Goal: Task Accomplishment & Management: Manage account settings

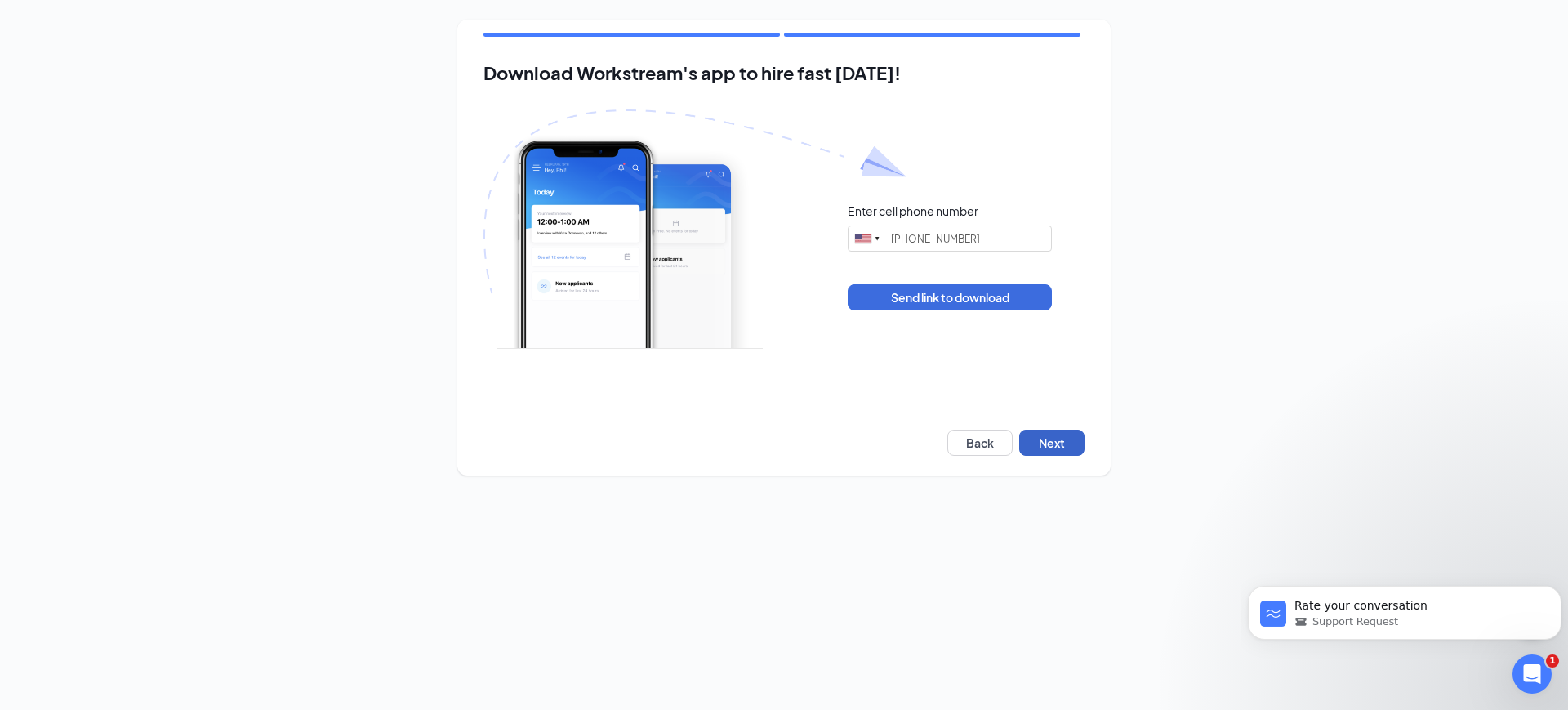
click at [1039, 446] on button "Next" at bounding box center [1052, 443] width 65 height 27
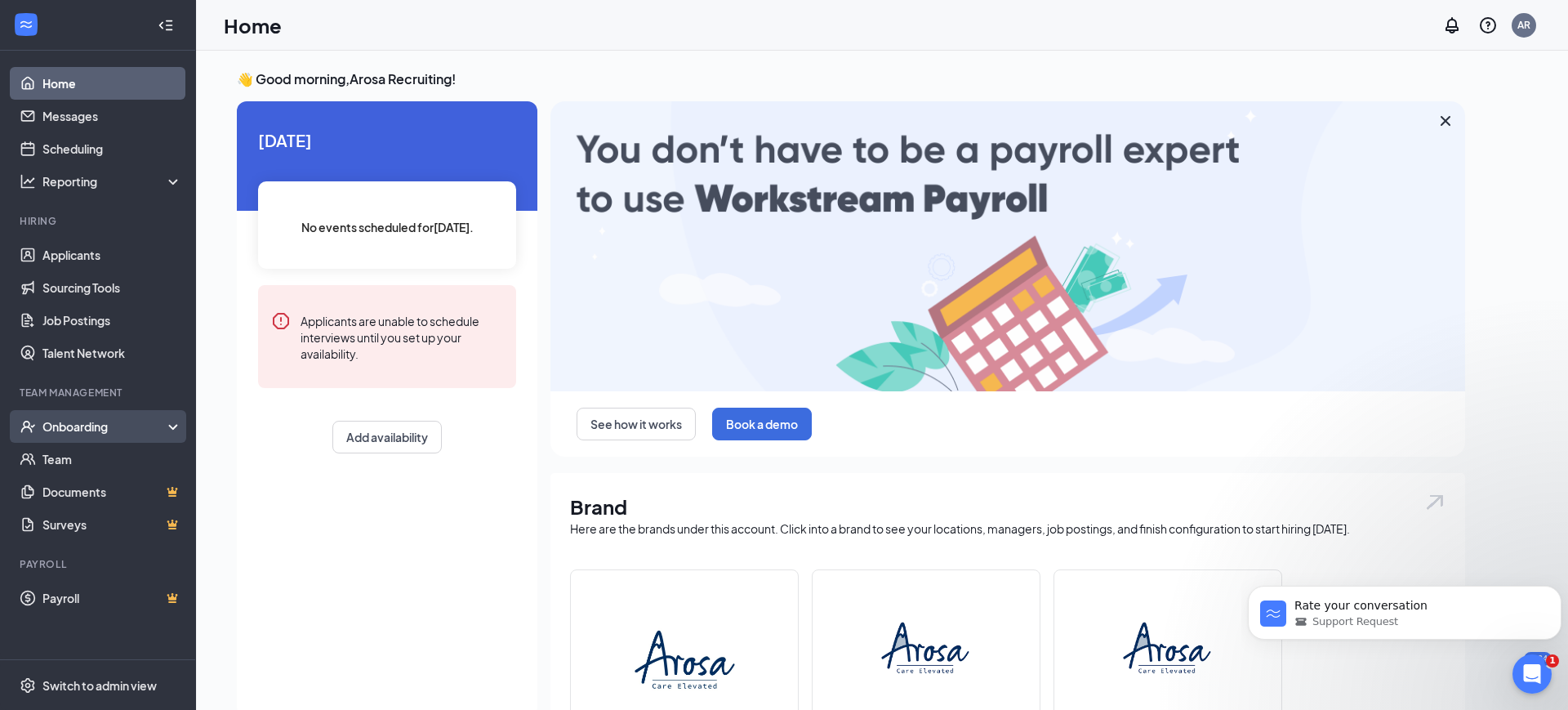
click at [121, 418] on div "Onboarding" at bounding box center [105, 426] width 126 height 16
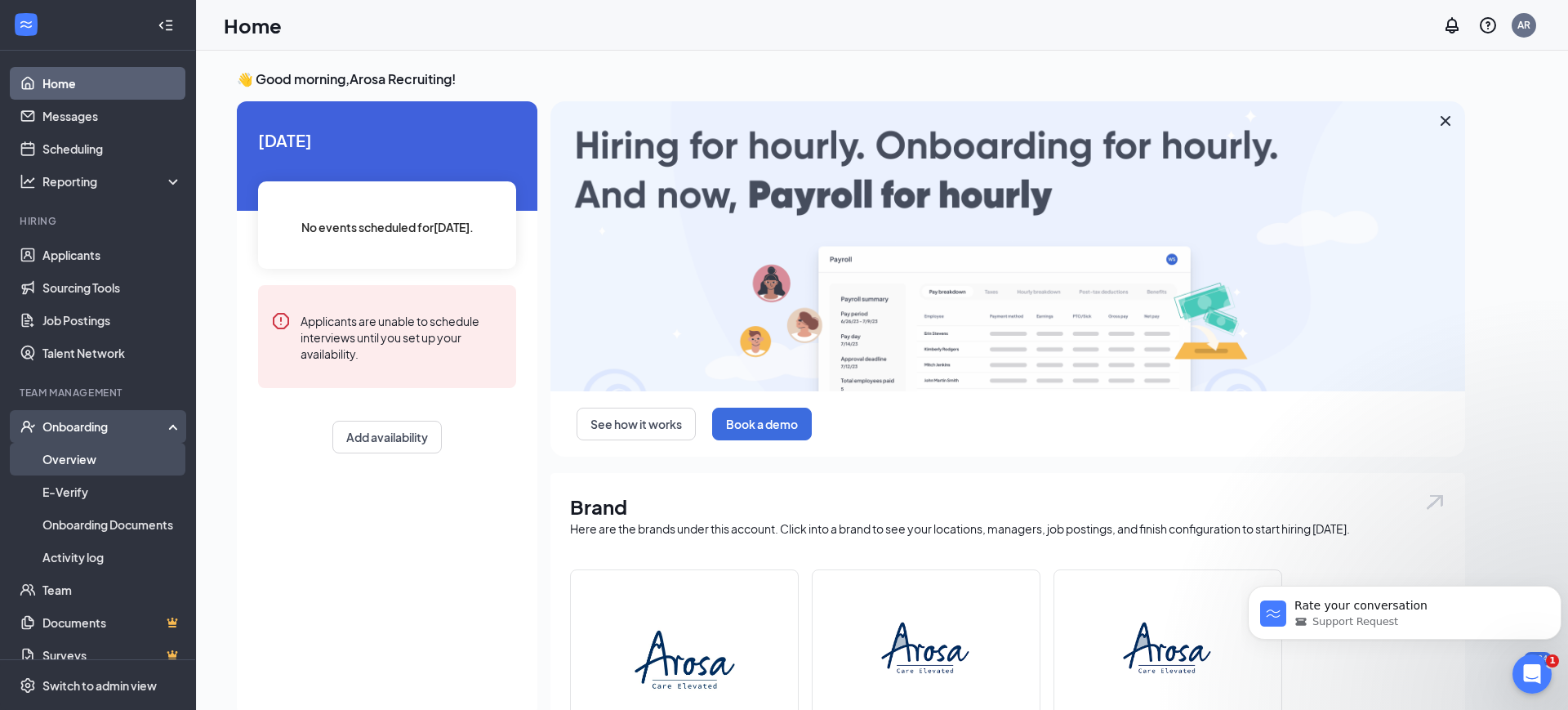
click at [103, 459] on link "Overview" at bounding box center [112, 459] width 139 height 33
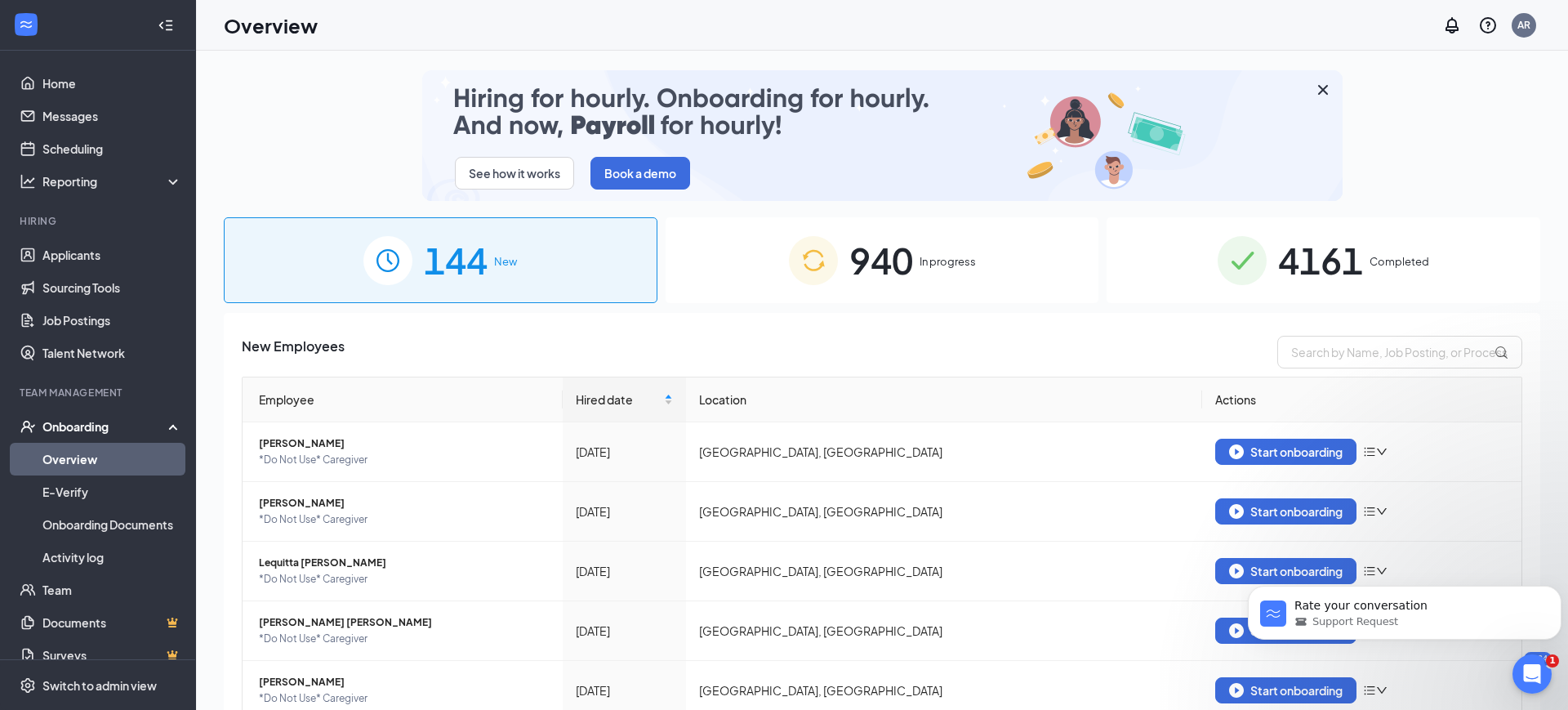
click at [1005, 254] on div "940 In progress" at bounding box center [882, 260] width 433 height 86
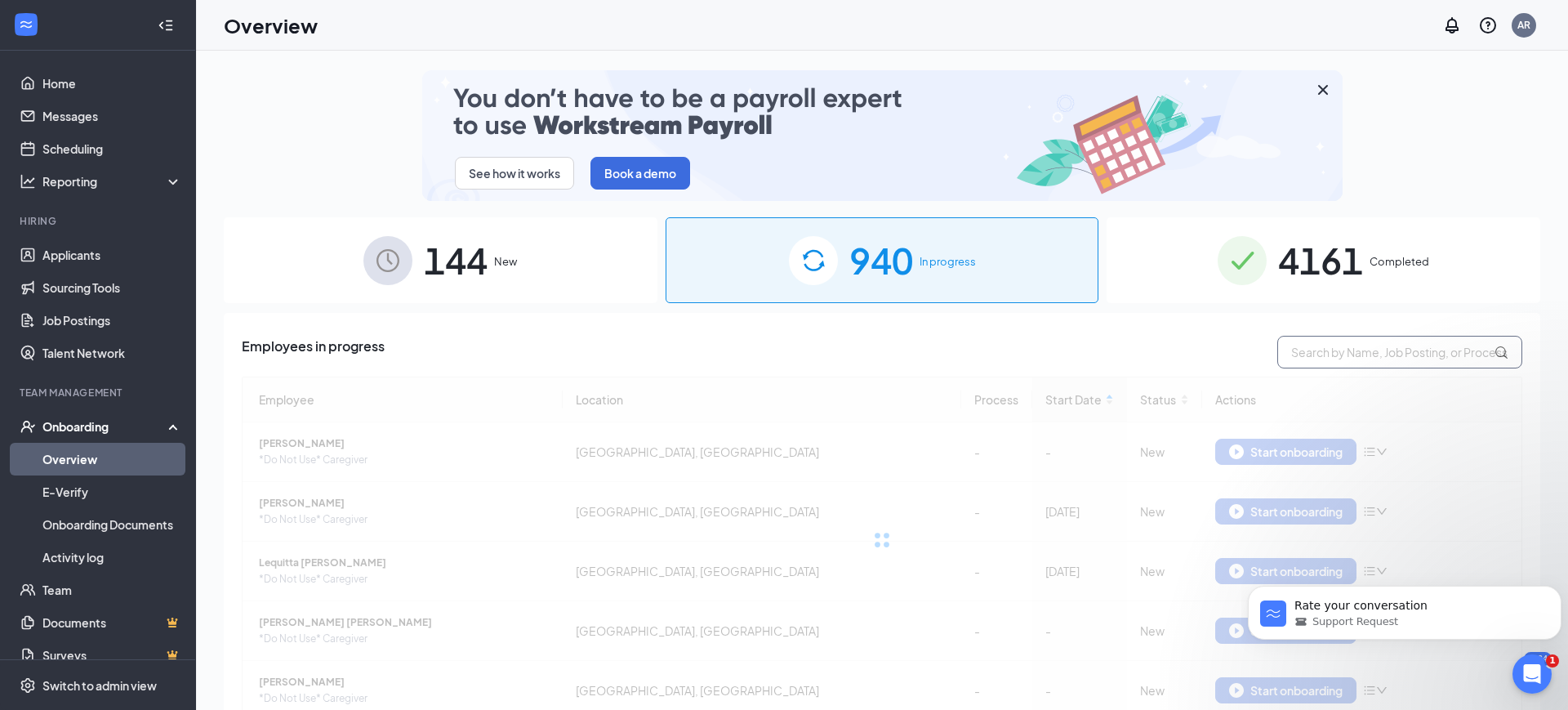
click at [1422, 352] on input "text" at bounding box center [1400, 352] width 245 height 33
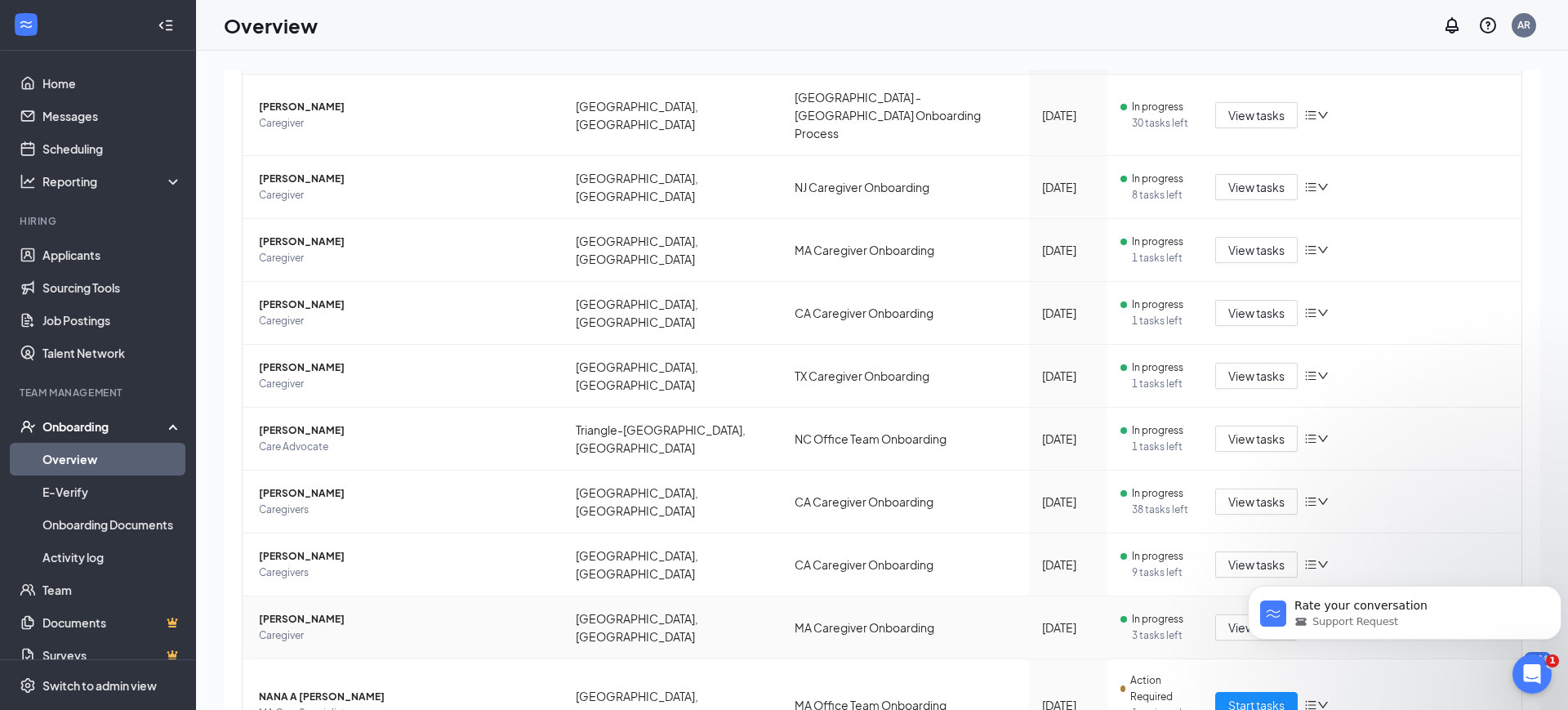
scroll to position [362, 0]
type input "[PERSON_NAME]"
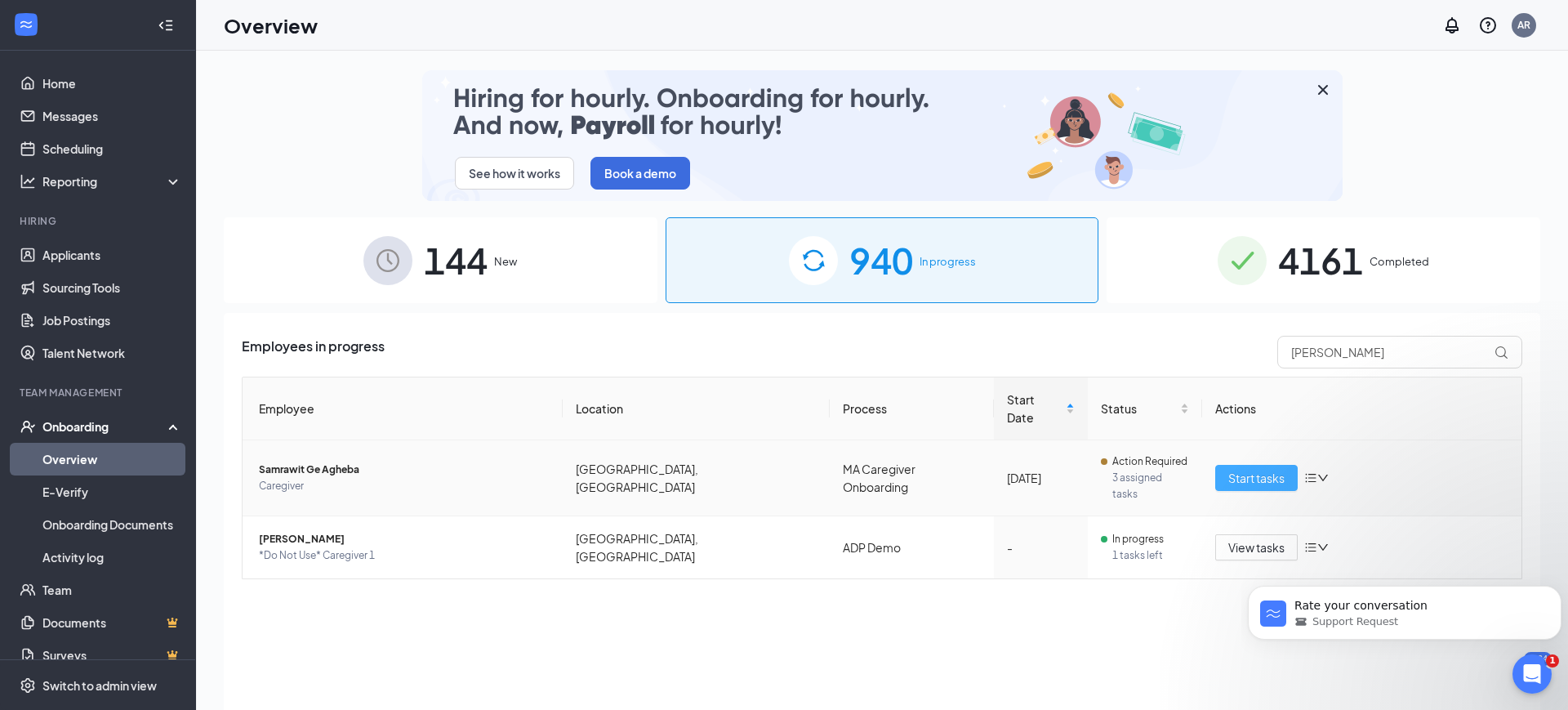
click at [1278, 469] on span "Start tasks" at bounding box center [1257, 477] width 56 height 18
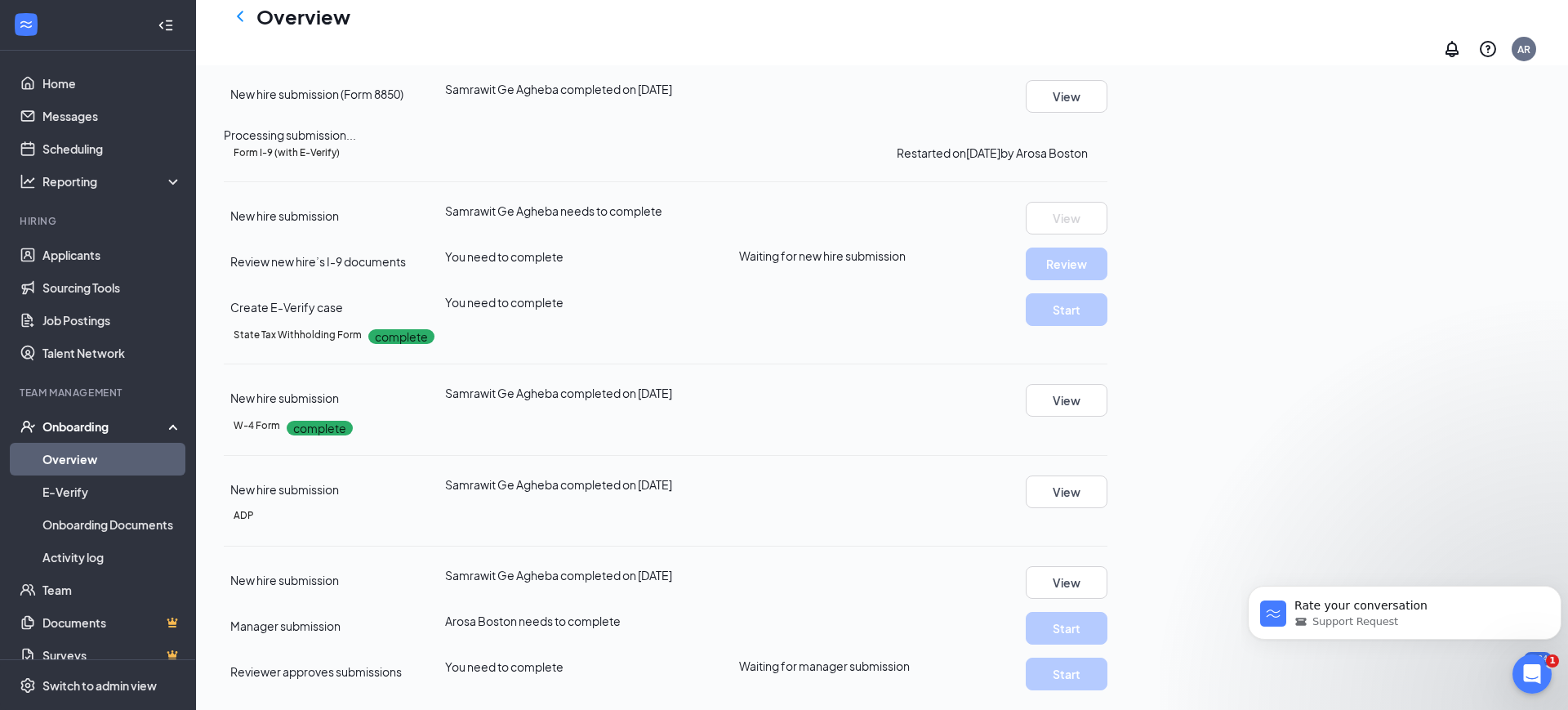
scroll to position [1729, 0]
drag, startPoint x: 689, startPoint y: 288, endPoint x: 569, endPoint y: 284, distance: 120.1
click at [569, 234] on div "New hire submission Samrawit Ge Agheba needs to complete View" at bounding box center [666, 218] width 884 height 33
copy div "Samrawit Ge Agheba"
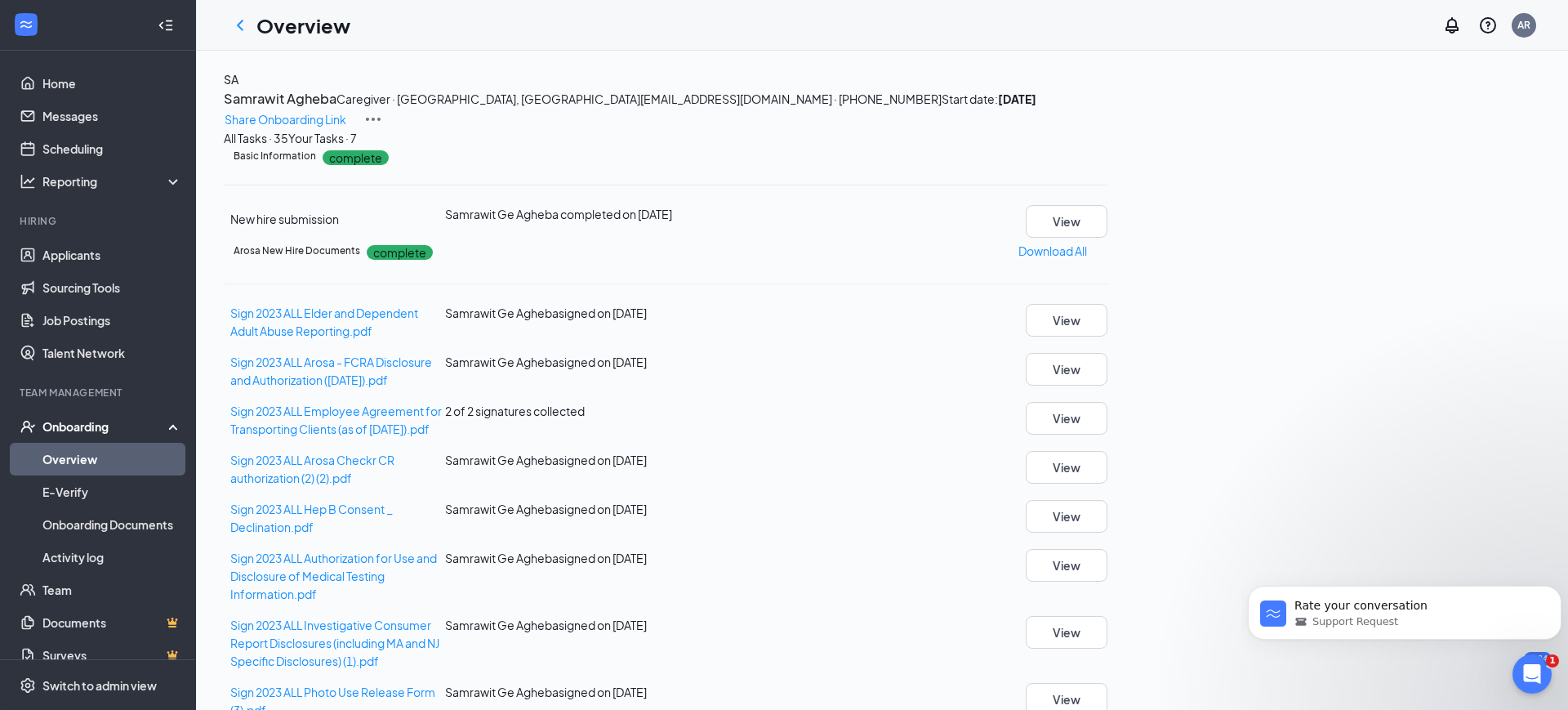
click at [75, 450] on link "Overview" at bounding box center [112, 459] width 139 height 33
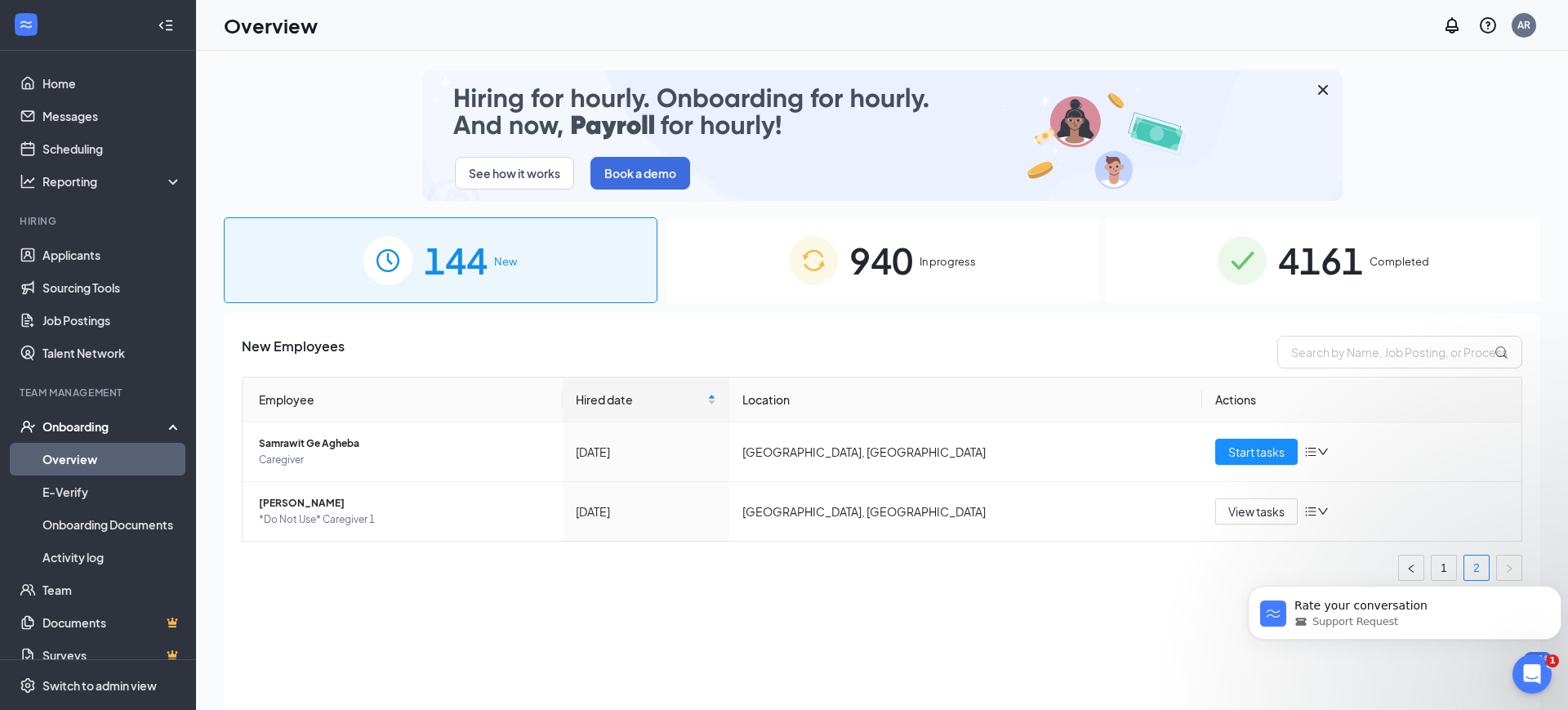
click at [953, 296] on div "940 In progress" at bounding box center [882, 260] width 433 height 86
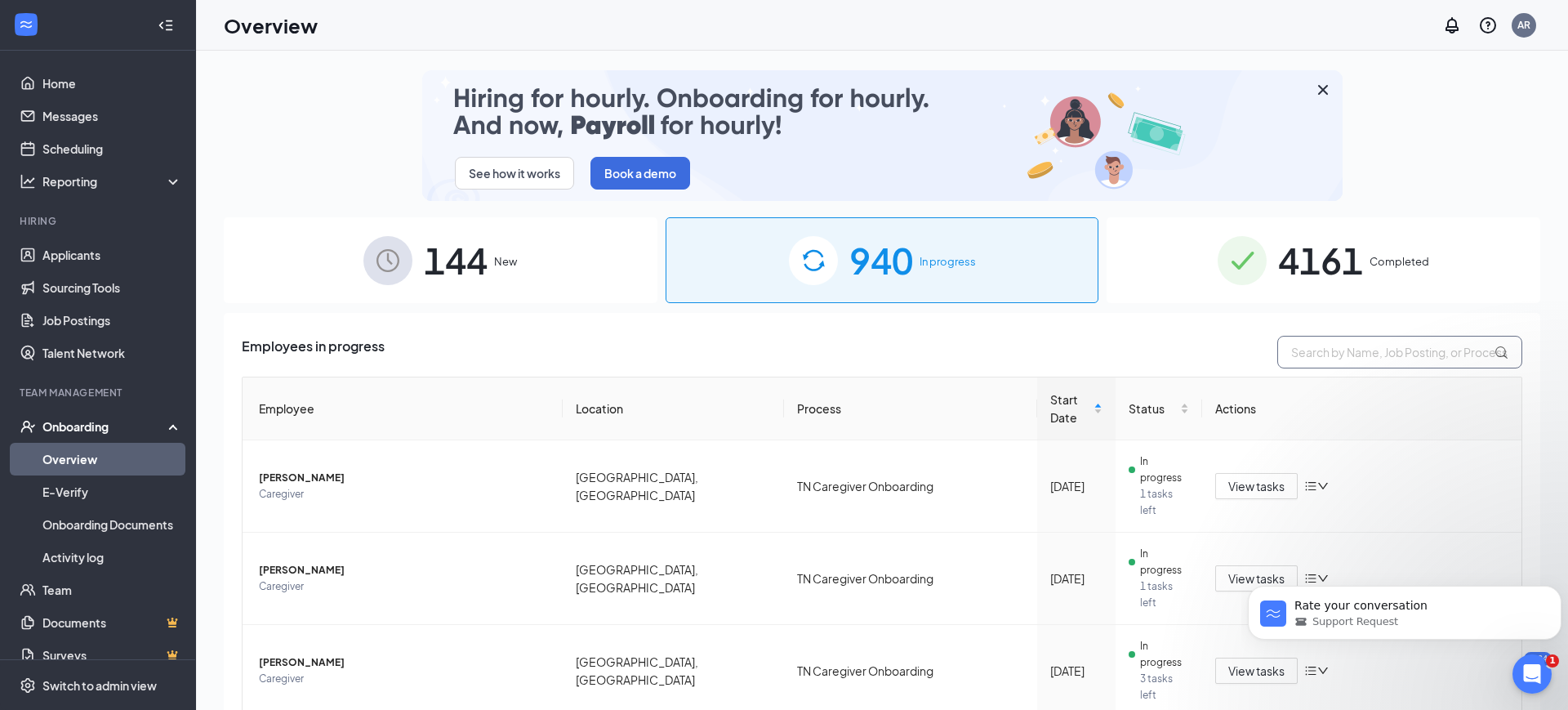
click at [1348, 353] on input "text" at bounding box center [1400, 352] width 245 height 33
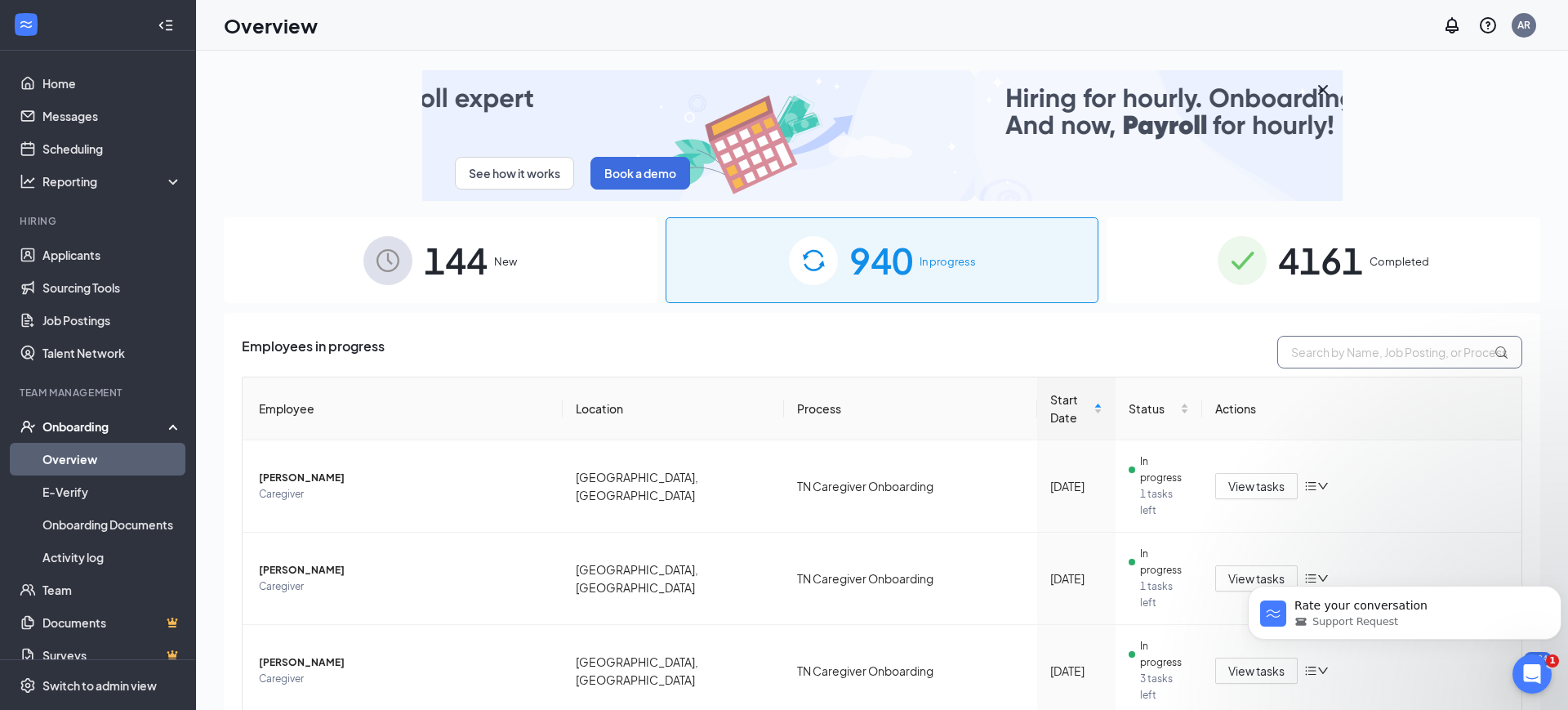
paste input "[PERSON_NAME]"
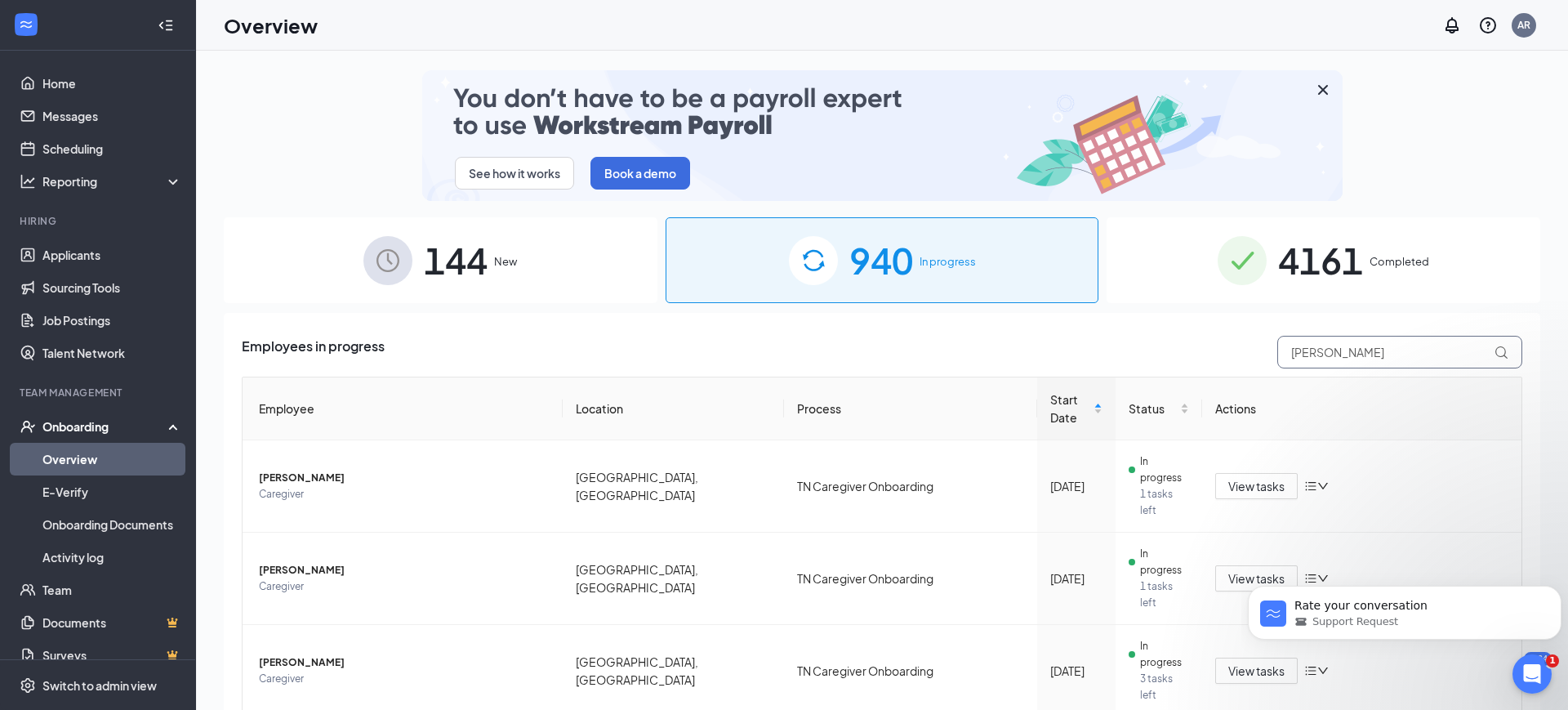
type input "[PERSON_NAME]"
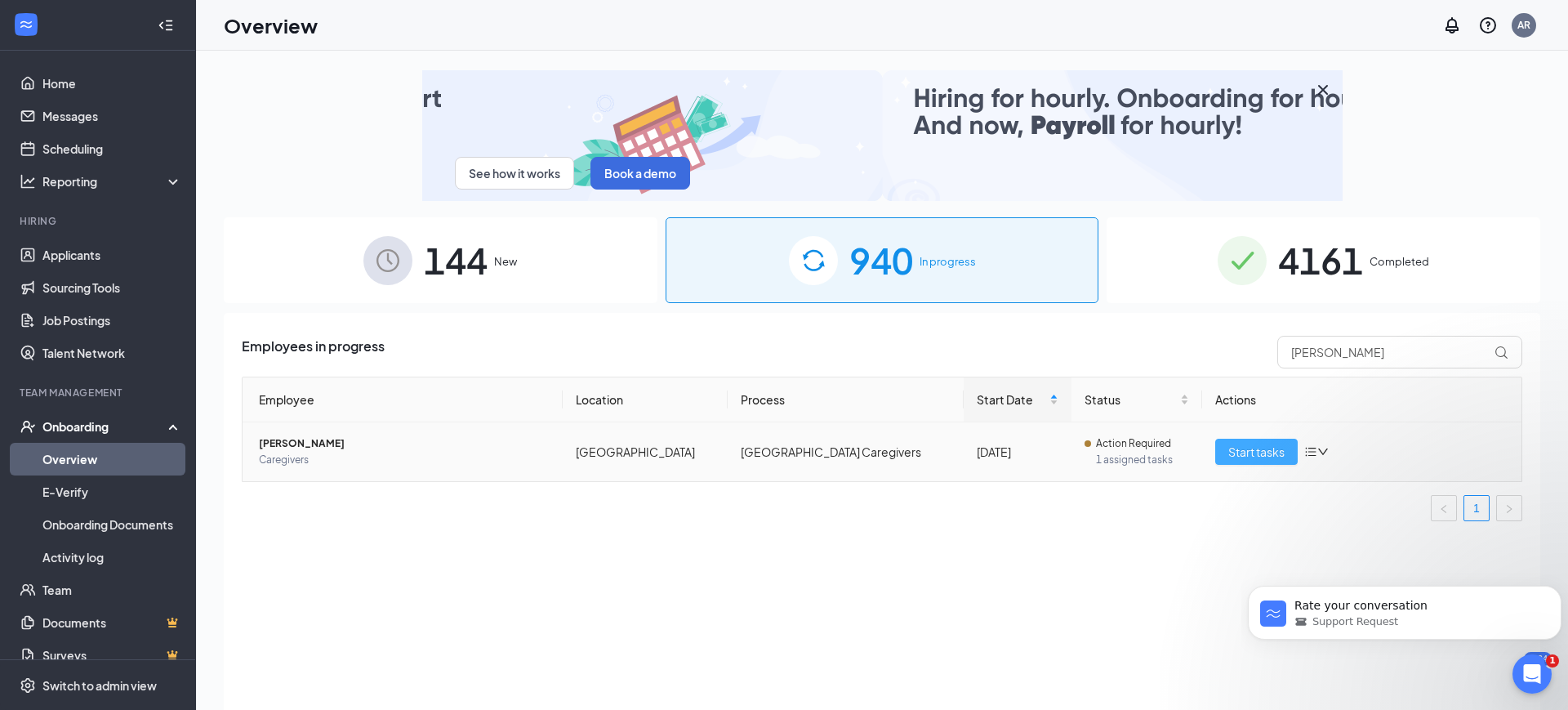
click at [1247, 453] on span "Start tasks" at bounding box center [1257, 452] width 56 height 18
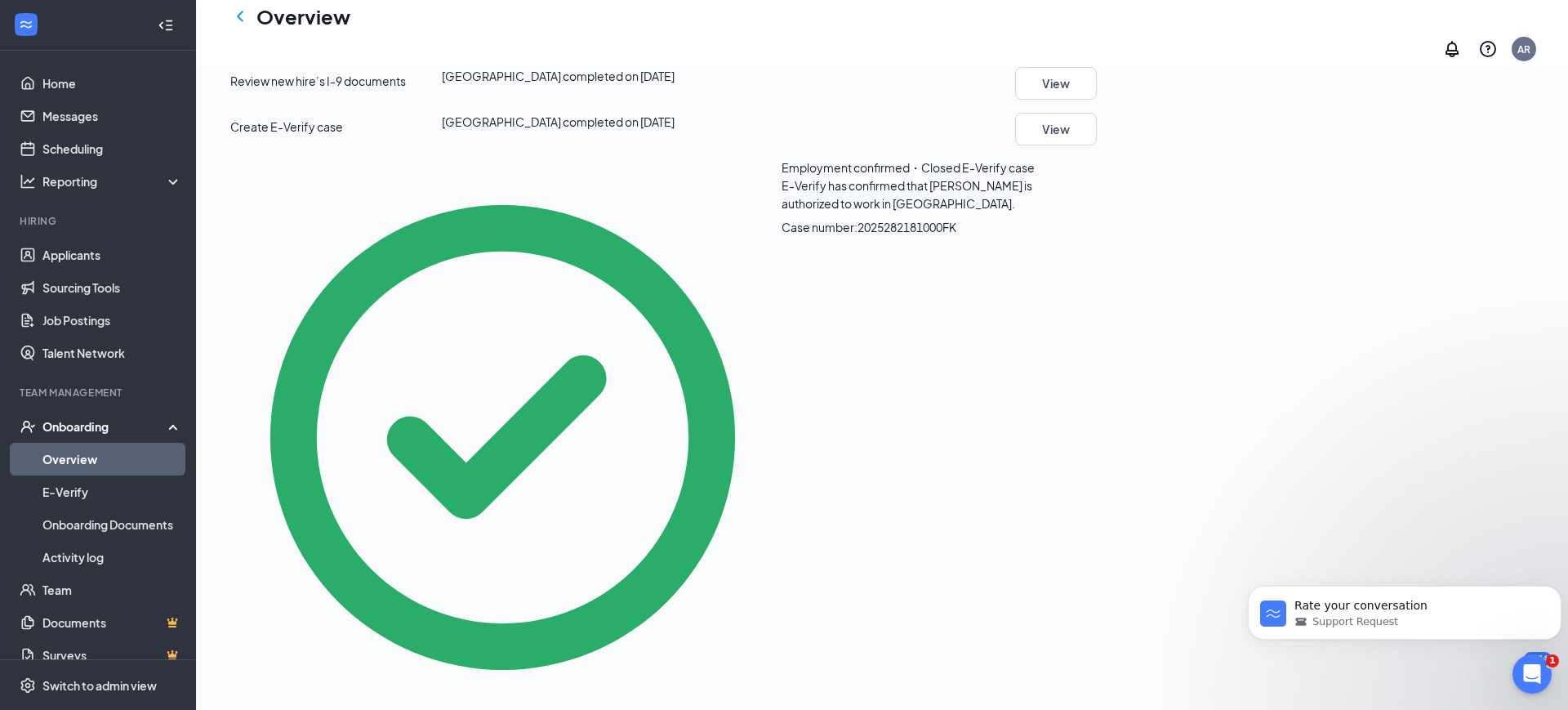
scroll to position [1670, 0]
click at [1431, 660] on html "Rate your conversation Support Request" at bounding box center [1405, 609] width 327 height 115
click at [393, 101] on div "Review new hire’s I-9 documents [GEOGRAPHIC_DATA] completed on [DATE] View" at bounding box center [660, 84] width 873 height 33
click at [1433, 658] on body "Rate your conversation Support Request" at bounding box center [1405, 609] width 314 height 101
click at [1449, 663] on html "Rate your conversation Support Request" at bounding box center [1405, 609] width 327 height 115
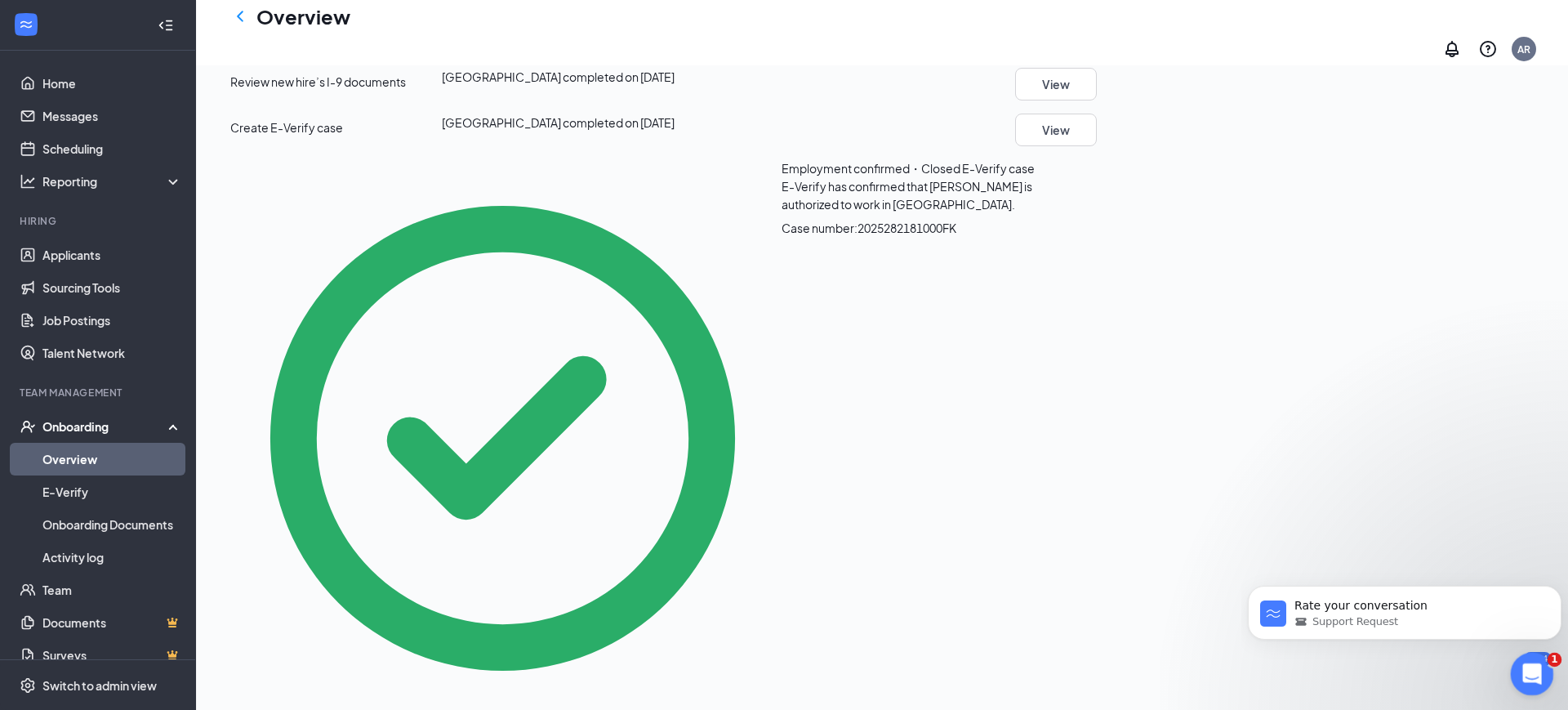
click at [1539, 668] on icon "Open Intercom Messenger" at bounding box center [1530, 672] width 27 height 27
click at [1537, 669] on icon "Close Intercom Messenger" at bounding box center [1530, 672] width 20 height 20
click at [1429, 615] on div "Support Request" at bounding box center [1418, 621] width 247 height 15
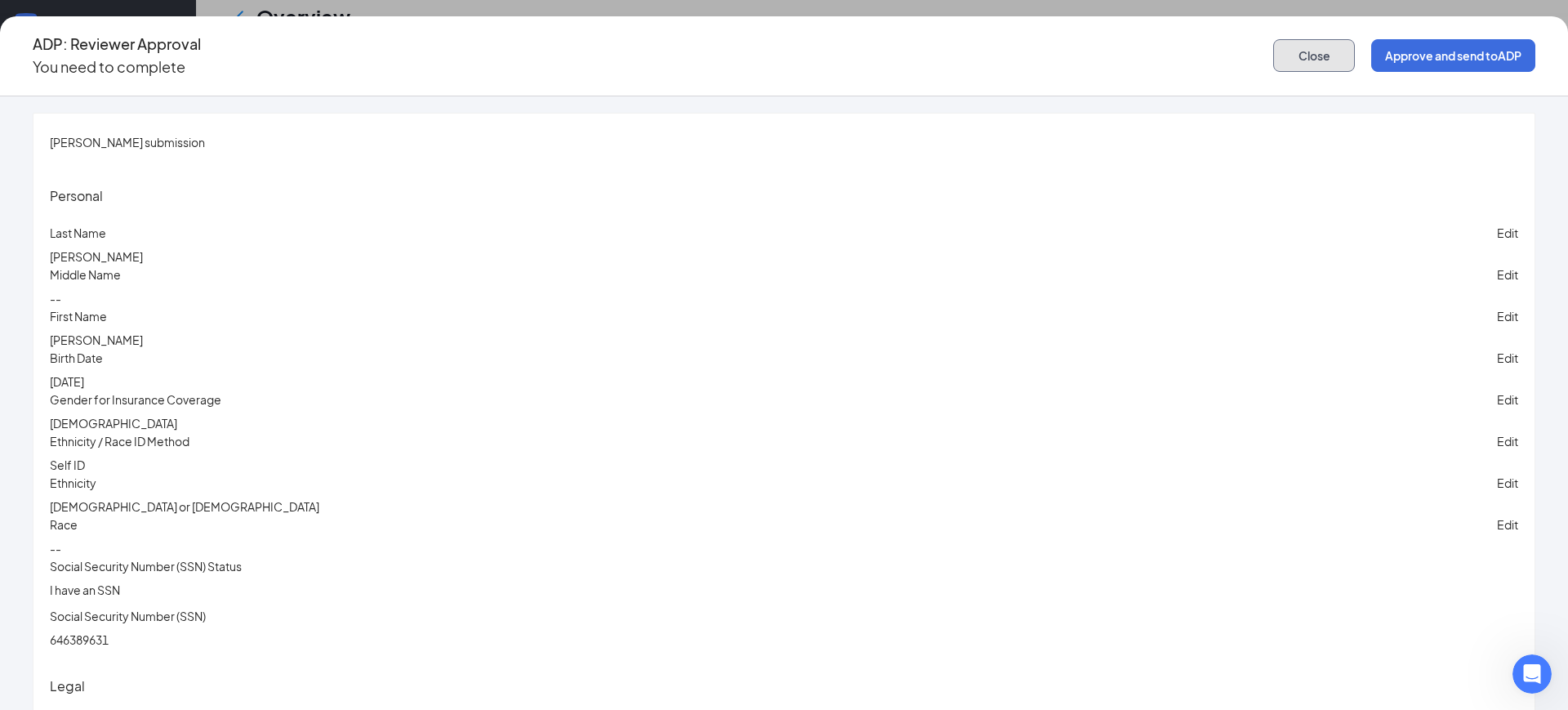
click at [1273, 46] on button "Close" at bounding box center [1314, 56] width 82 height 33
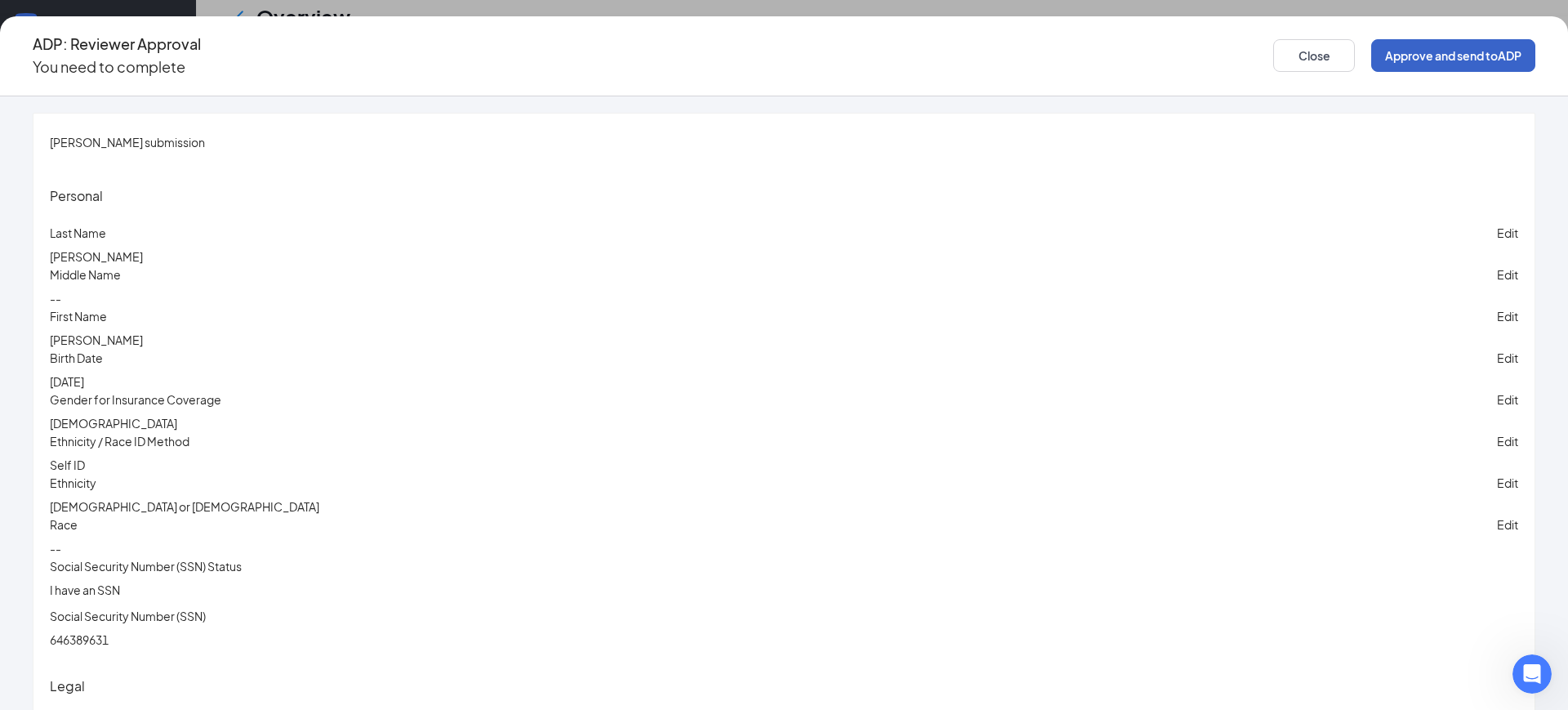
click at [1371, 52] on button "Approve and send to ADP" at bounding box center [1453, 56] width 164 height 33
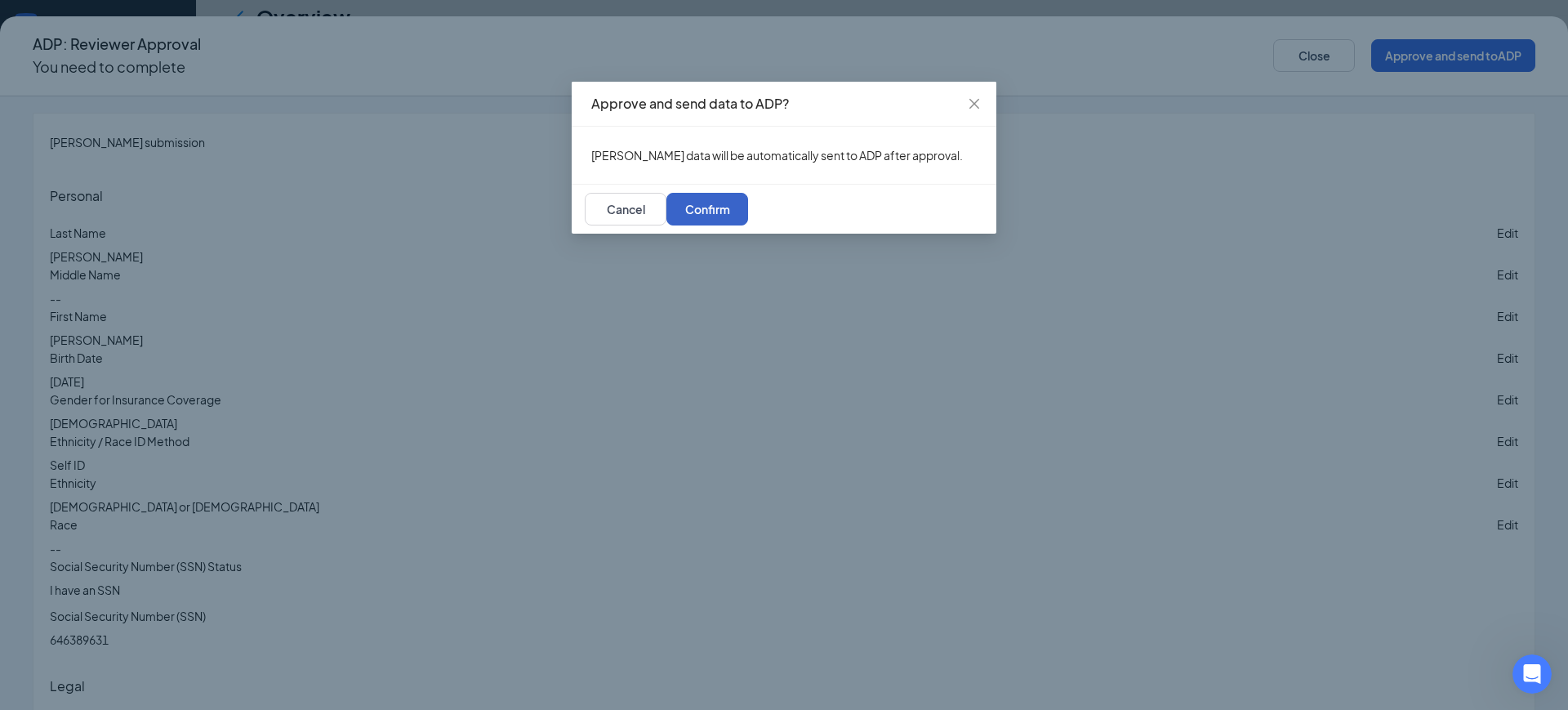
click at [748, 226] on button "Confirm" at bounding box center [708, 209] width 82 height 33
click at [981, 105] on icon "close" at bounding box center [974, 104] width 13 height 13
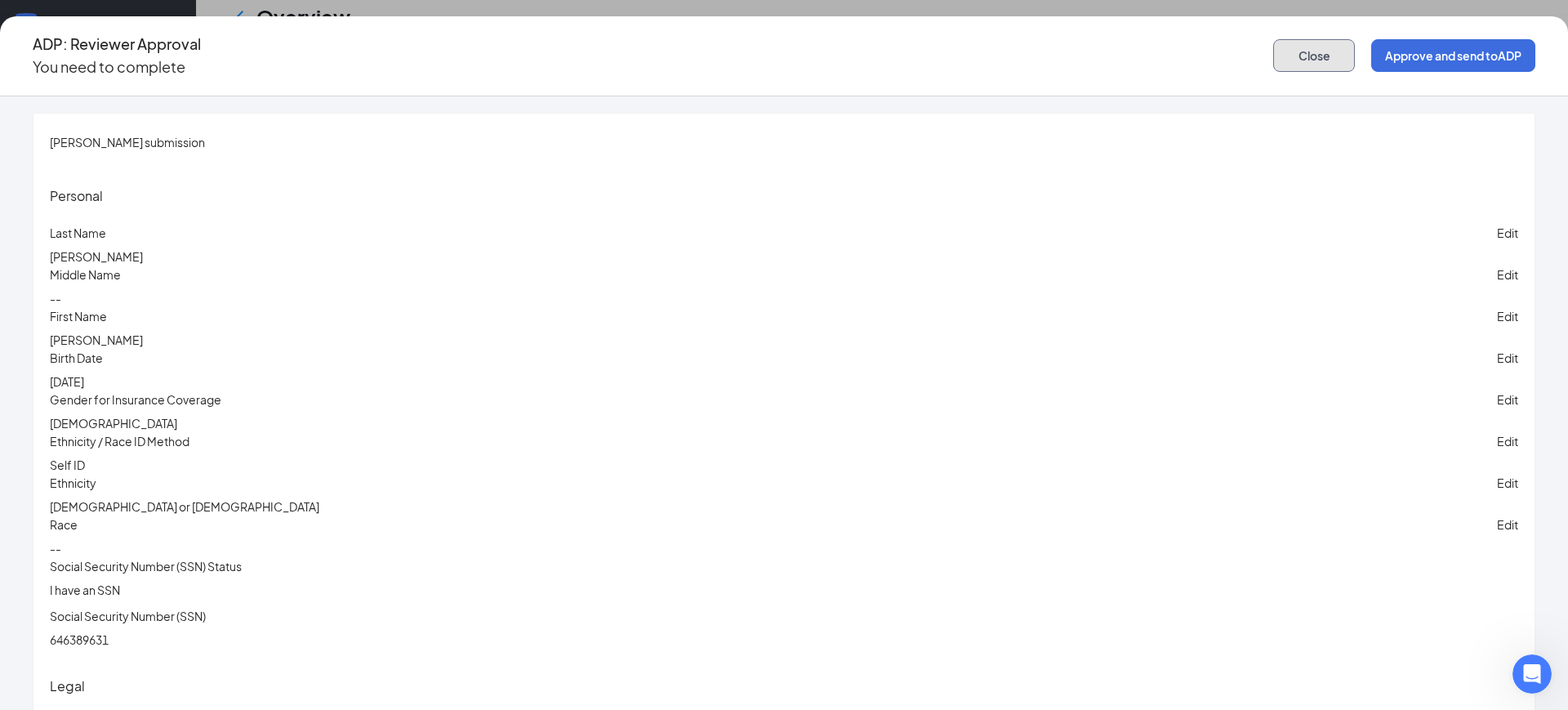
click at [1273, 46] on button "Close" at bounding box center [1314, 56] width 82 height 33
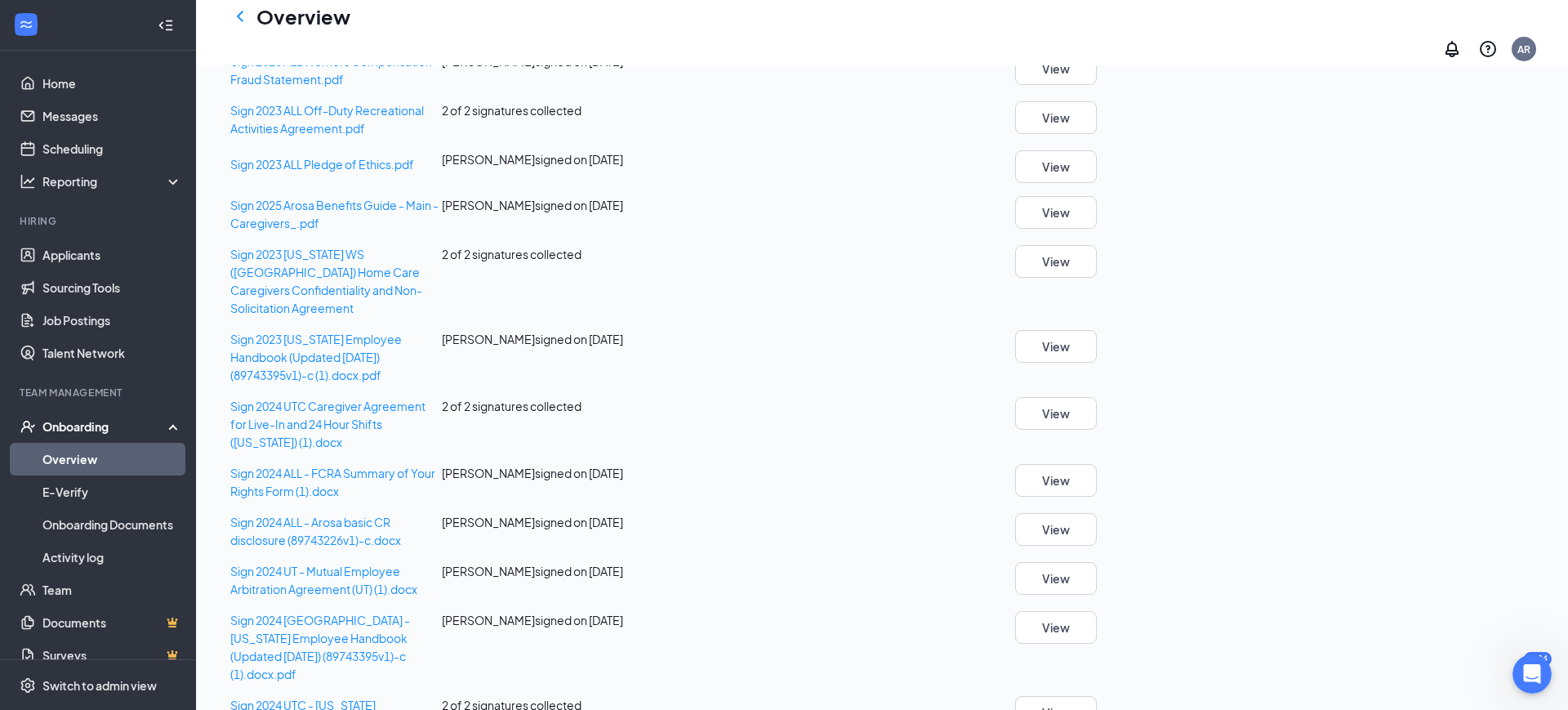
scroll to position [0, 0]
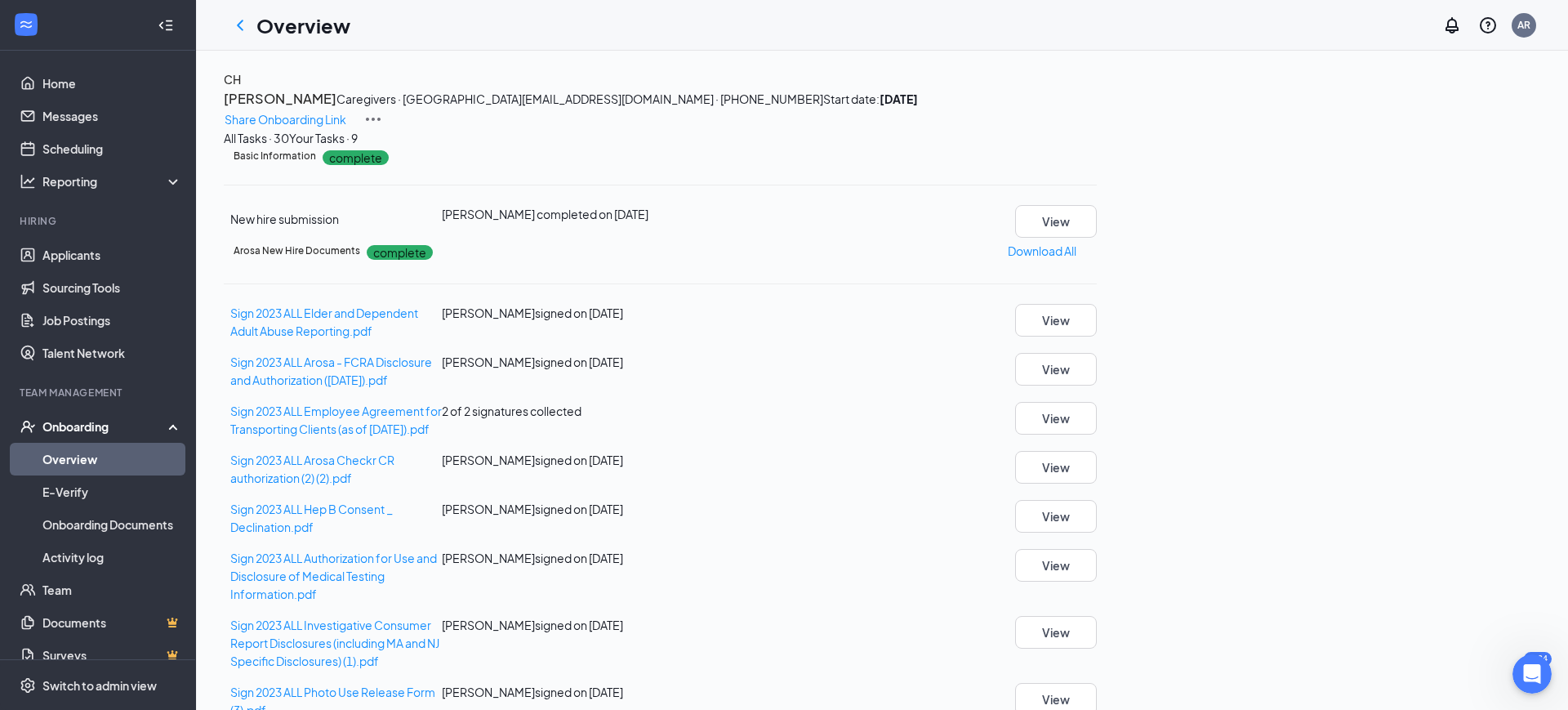
click at [70, 461] on link "Overview" at bounding box center [112, 459] width 139 height 33
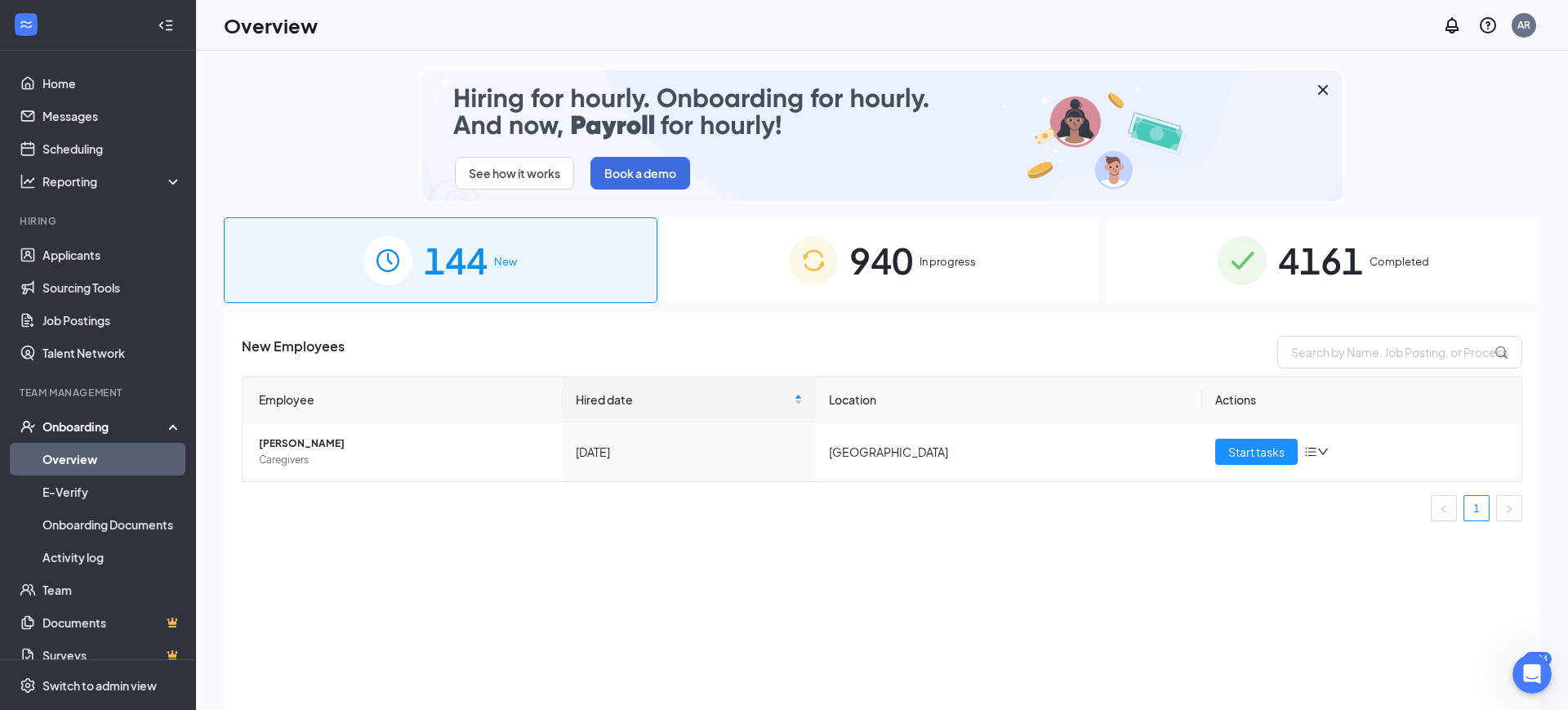
click at [1024, 228] on div "940 In progress" at bounding box center [882, 260] width 433 height 86
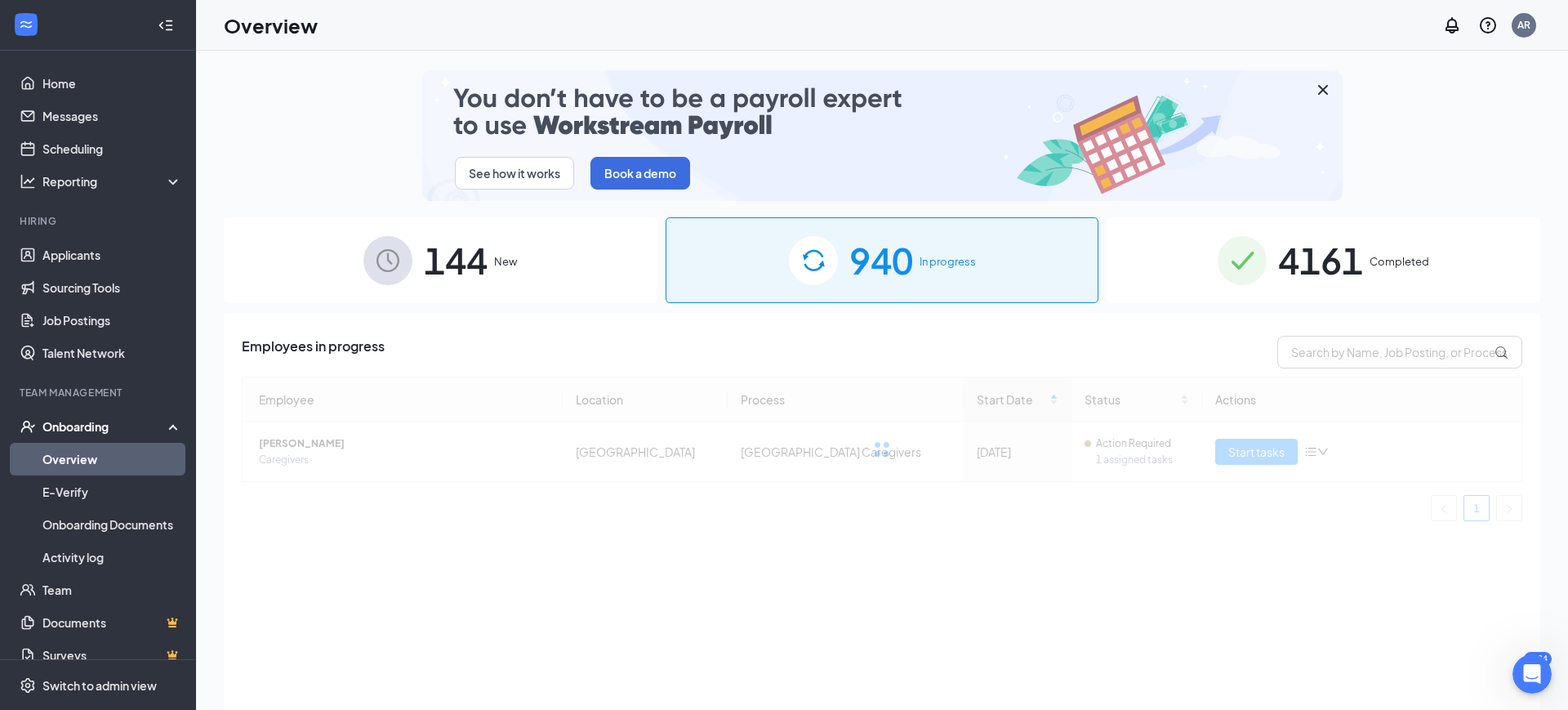
click at [1423, 334] on div "Employees in progress Employee Location Process Start Date Status Actions [PERS…" at bounding box center [882, 532] width 1317 height 438
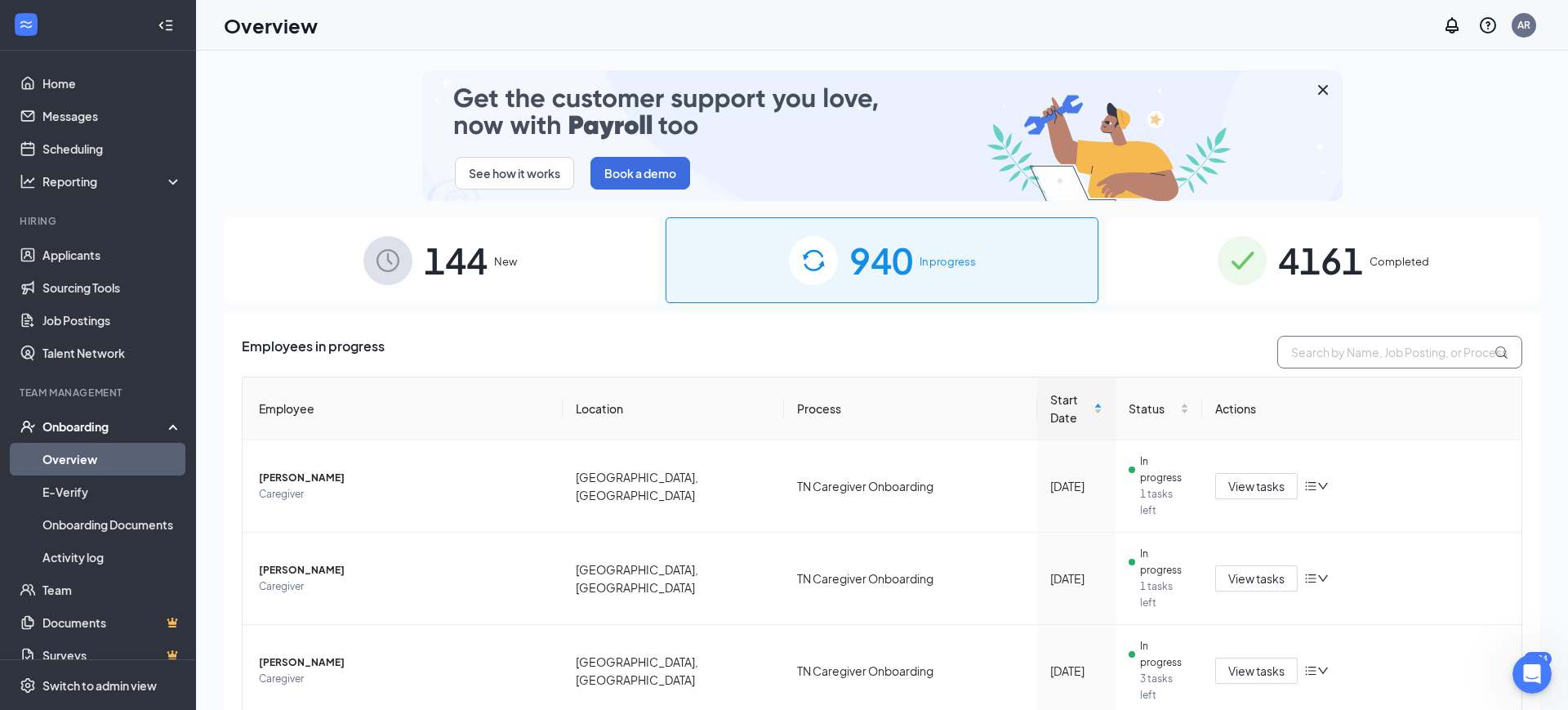
click at [1396, 345] on input "text" at bounding box center [1400, 352] width 245 height 33
paste input "Mvogo"
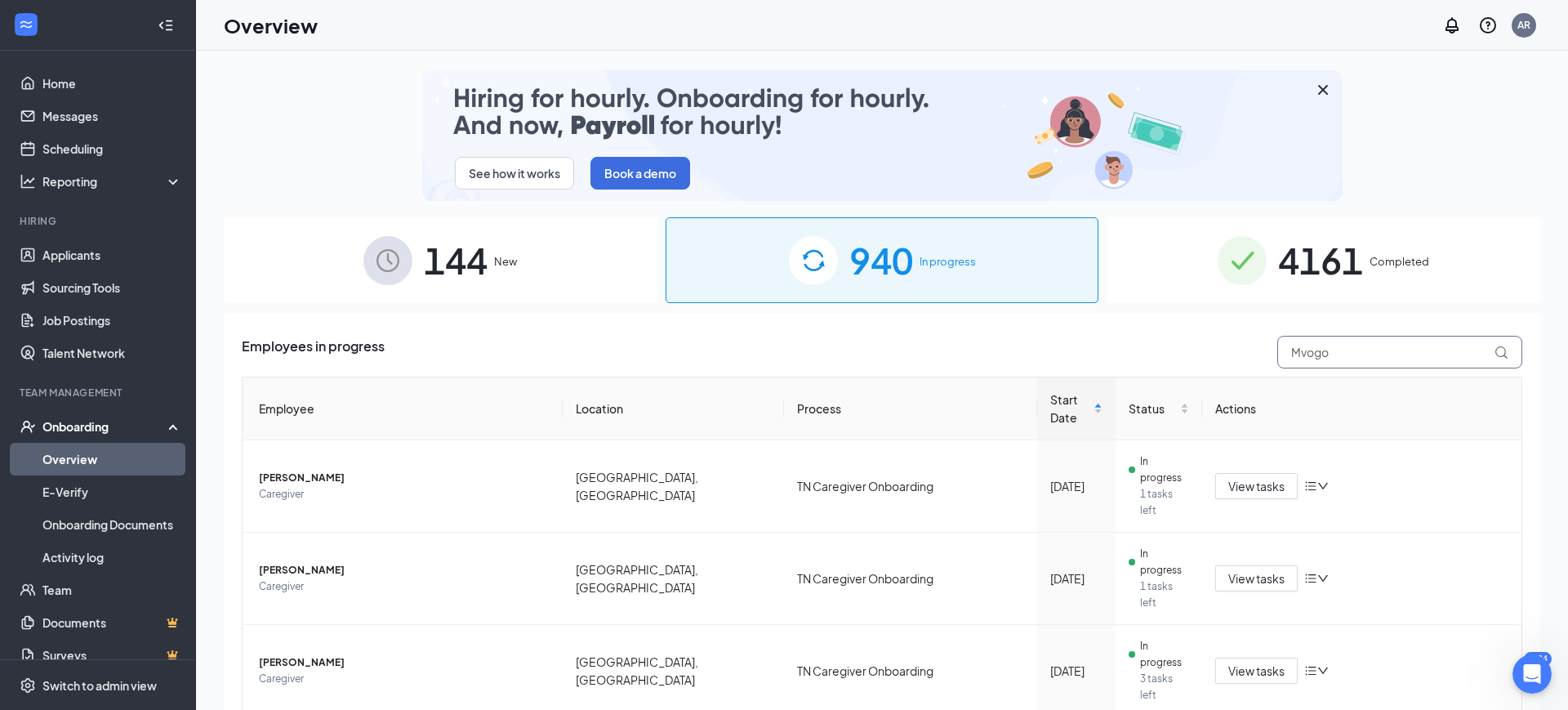
type input "Mvogo"
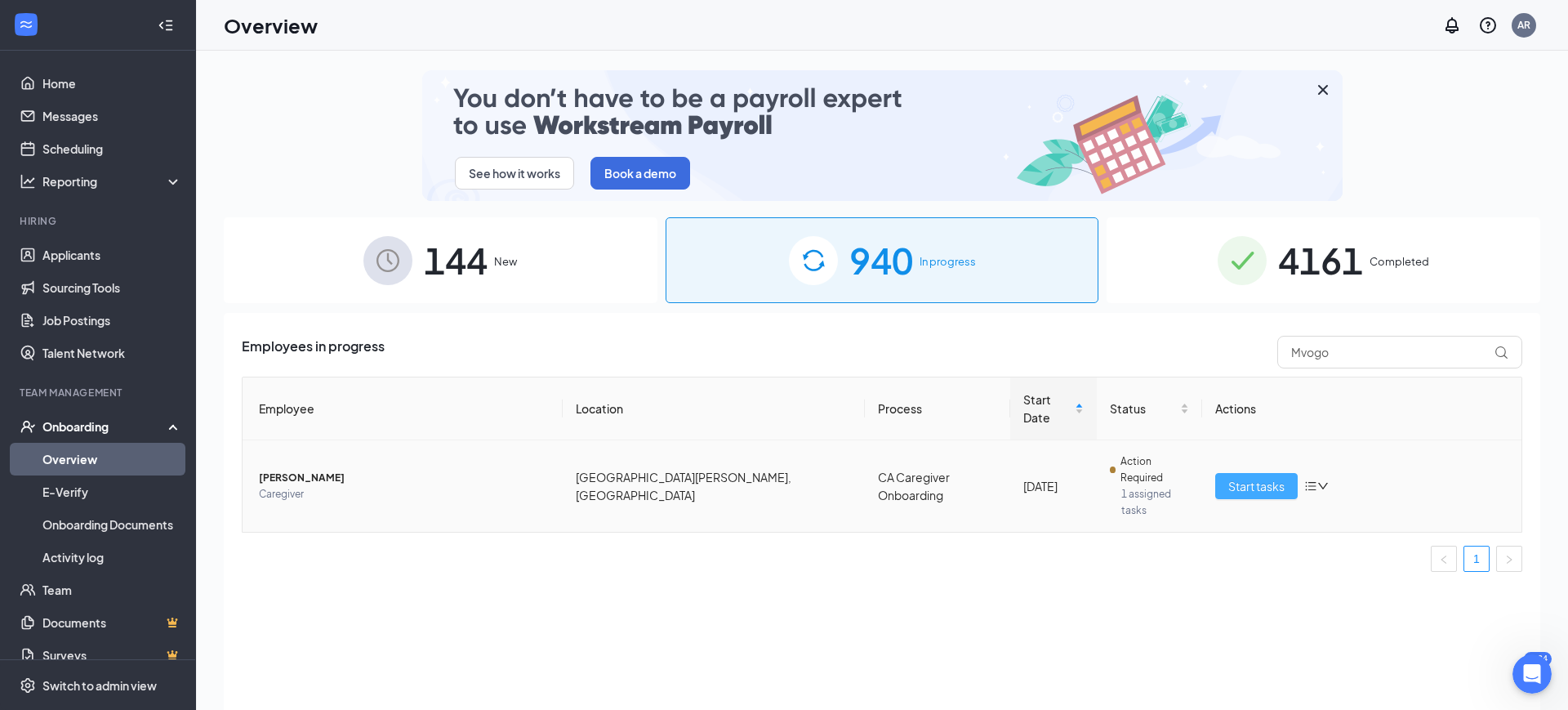
click at [1272, 477] on span "Start tasks" at bounding box center [1257, 486] width 56 height 18
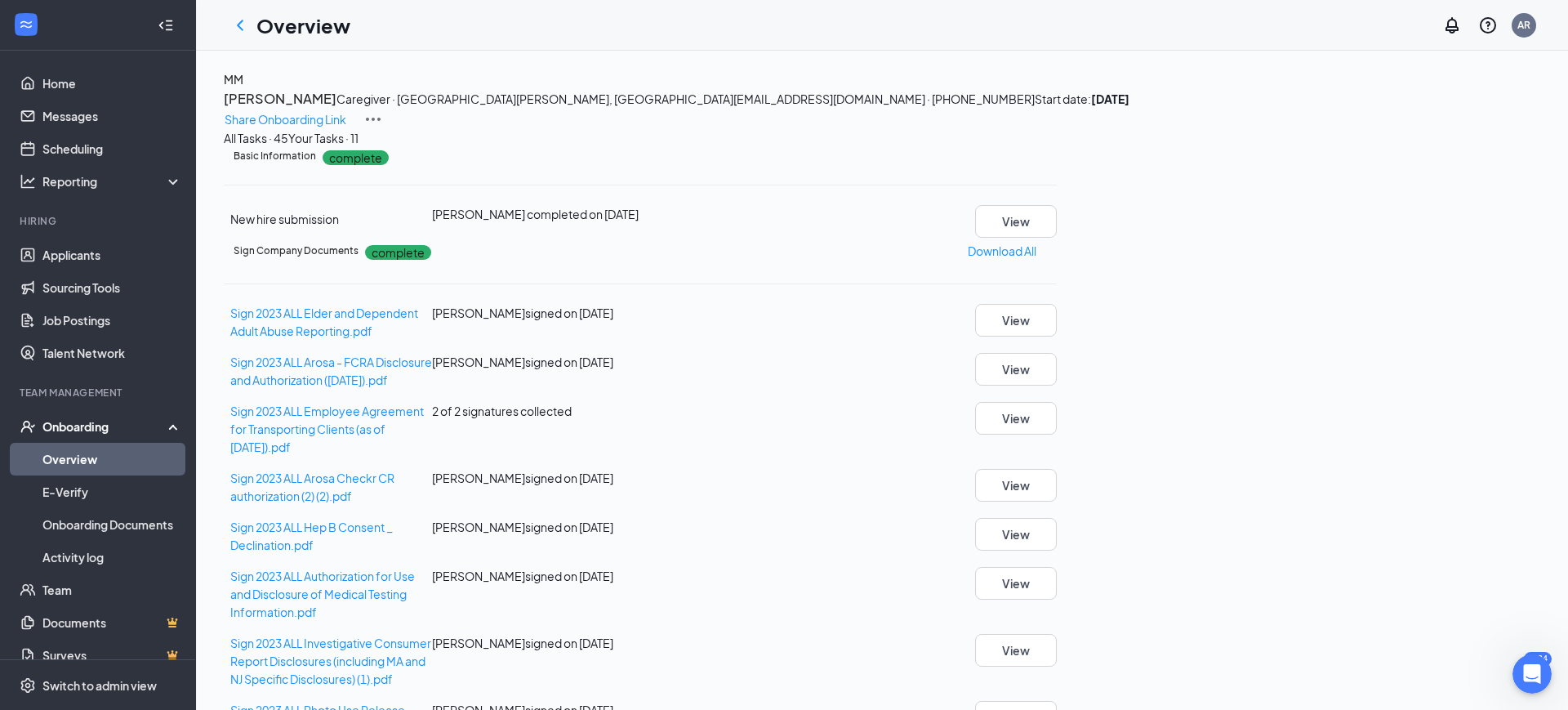
click at [75, 464] on link "Overview" at bounding box center [112, 459] width 139 height 33
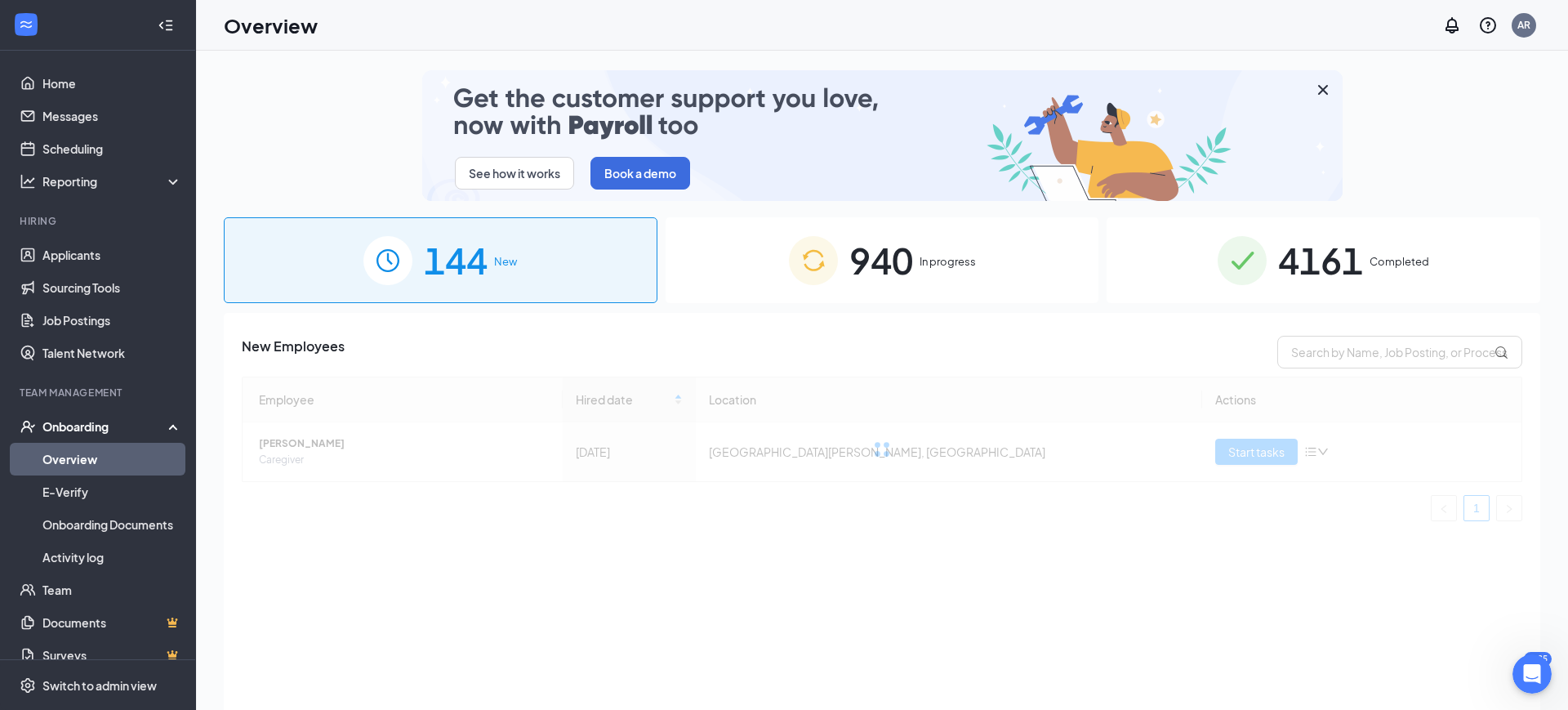
click at [1017, 261] on div "940 In progress" at bounding box center [882, 260] width 433 height 86
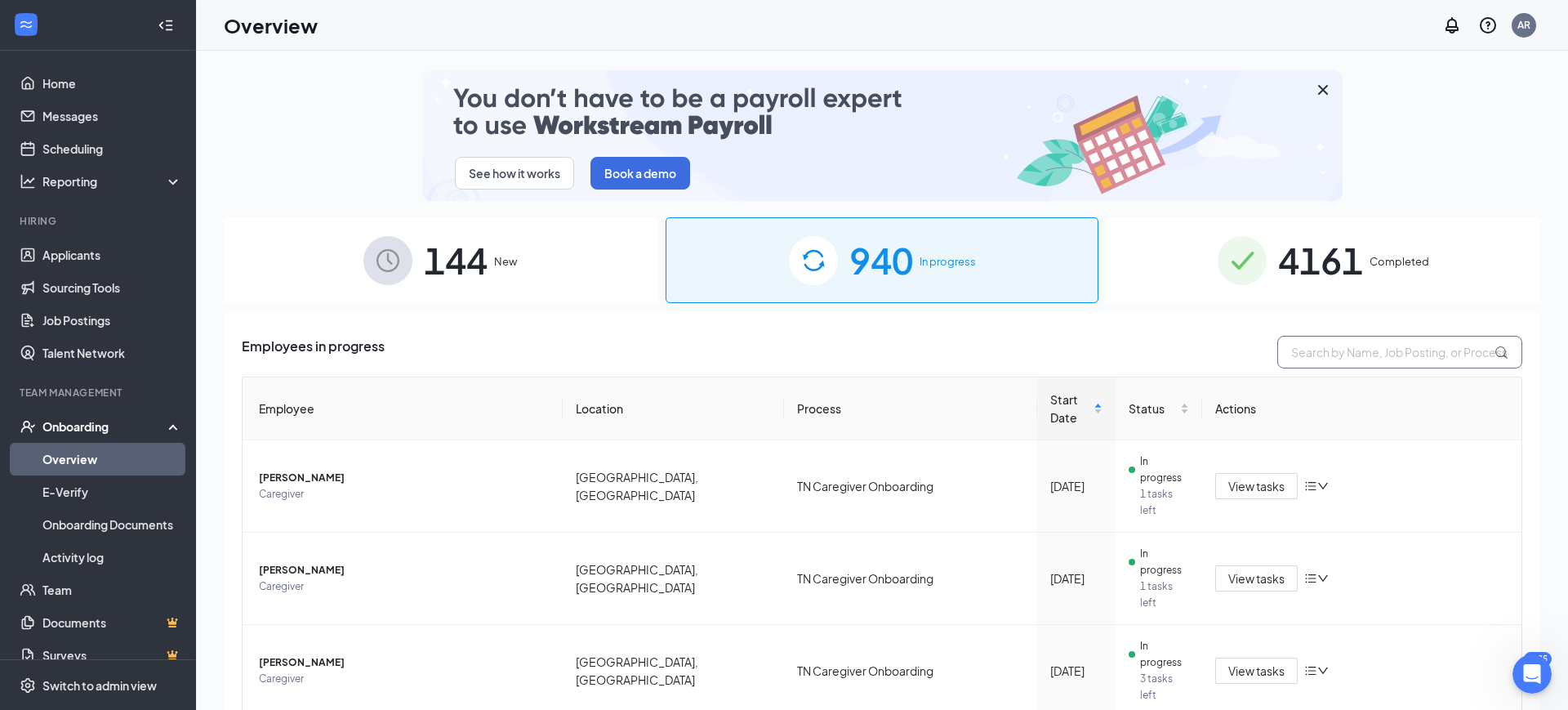
click at [1396, 352] on input "text" at bounding box center [1400, 352] width 245 height 33
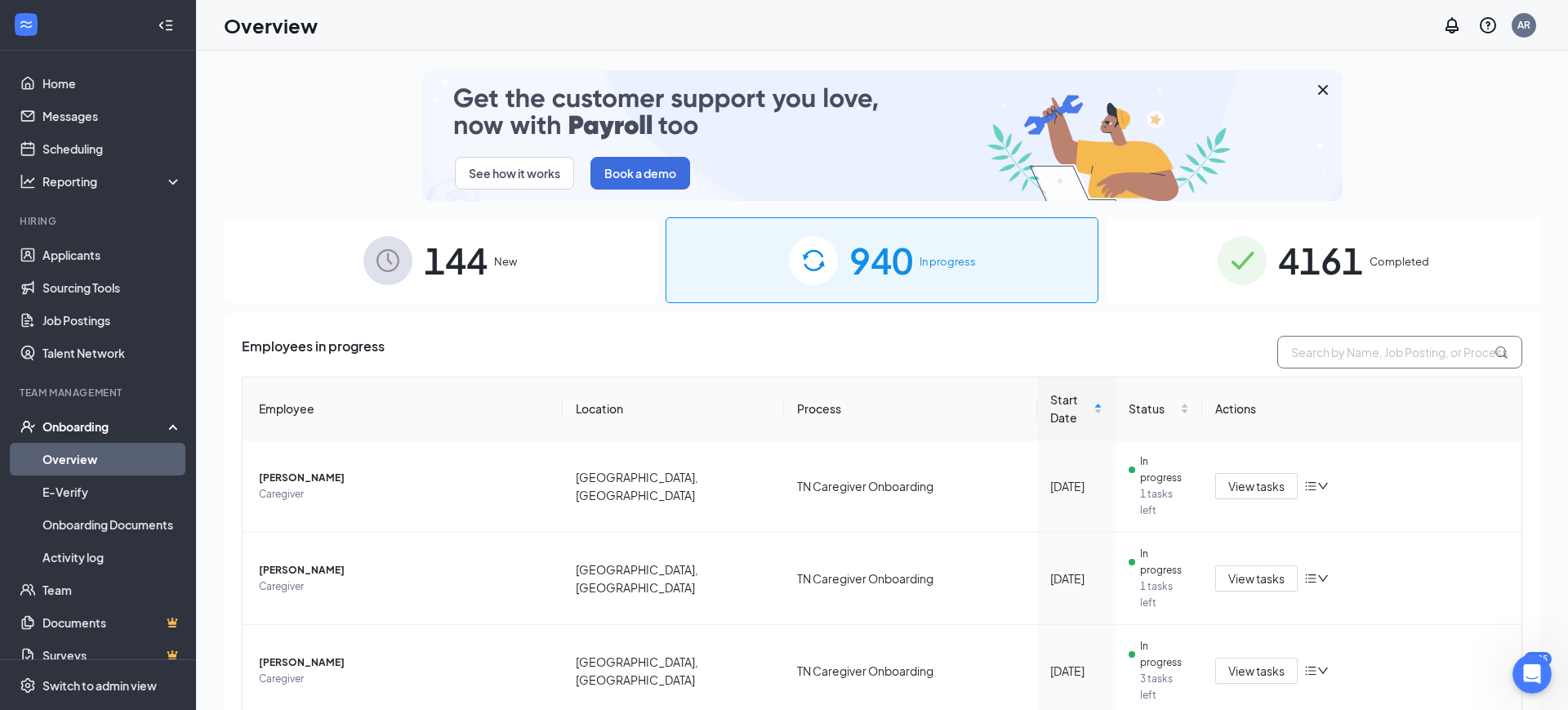
paste input "Mvogo"
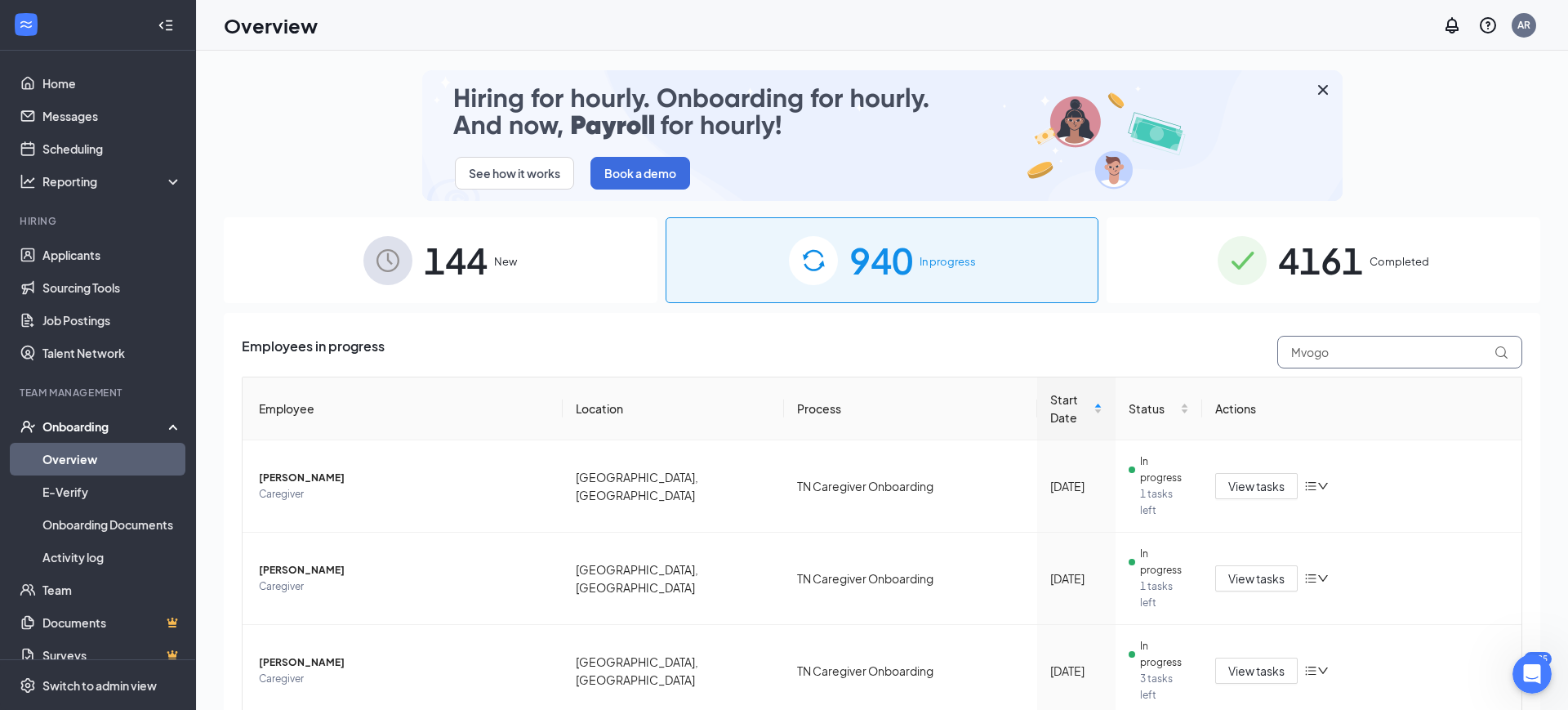
drag, startPoint x: 1392, startPoint y: 353, endPoint x: 1103, endPoint y: 359, distance: 289.1
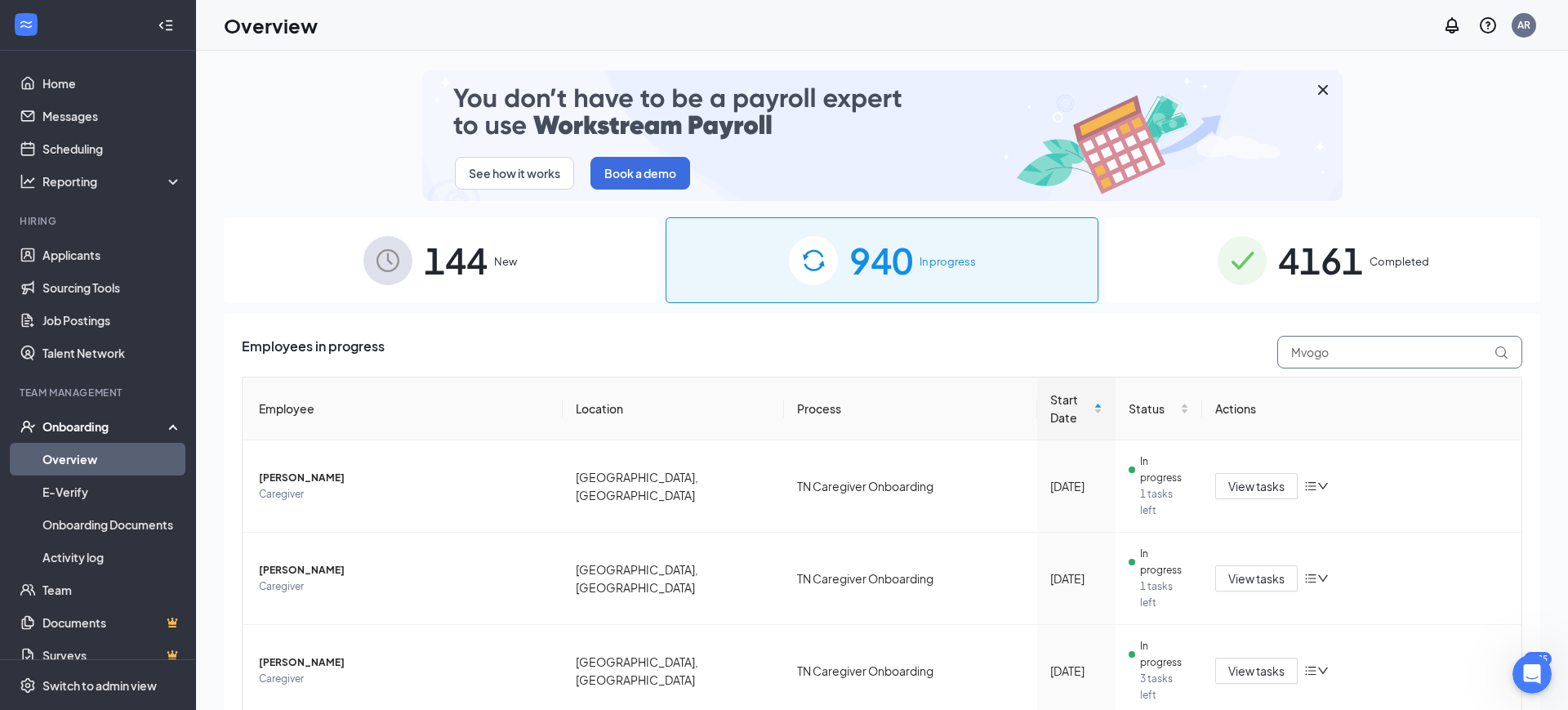
click at [1103, 359] on div "Employees in progress Mvogo" at bounding box center [882, 352] width 1281 height 33
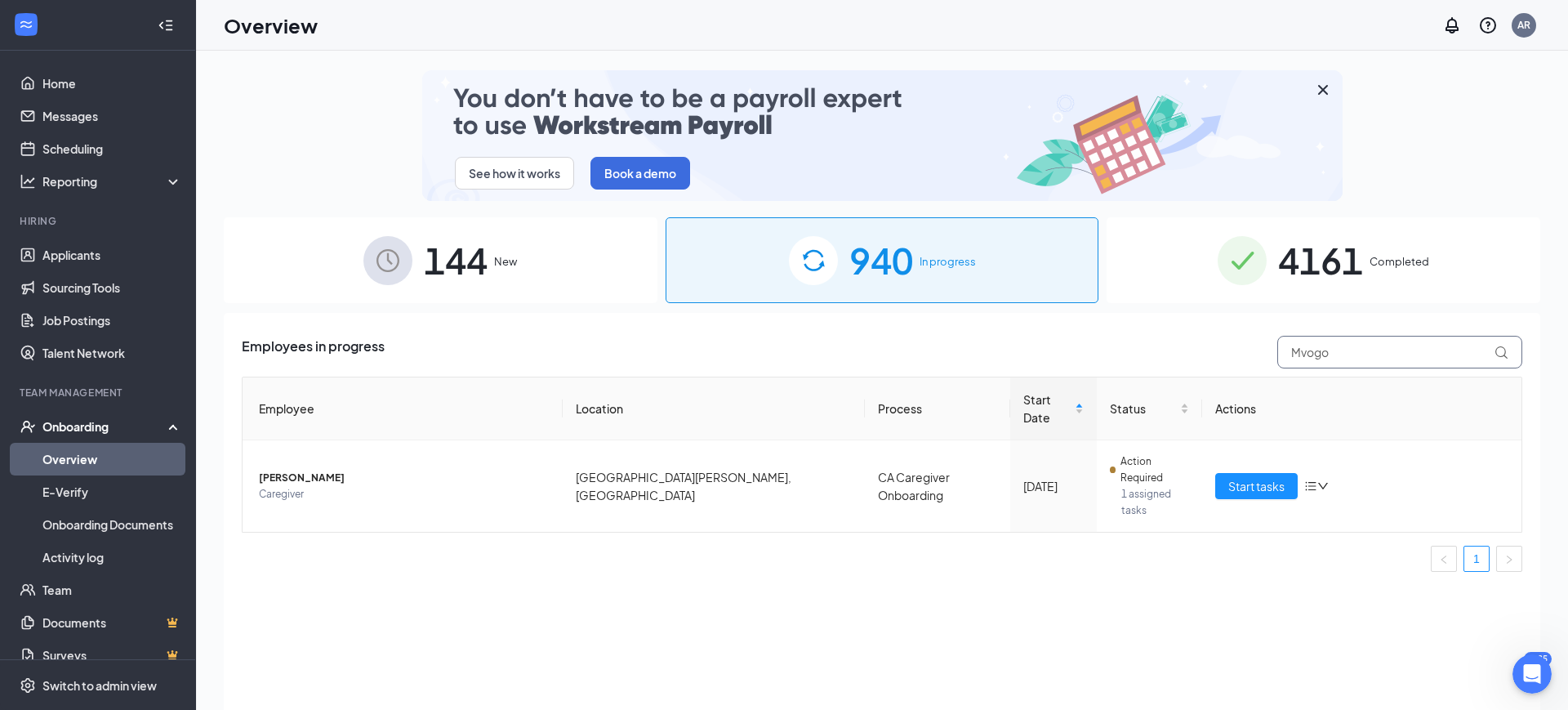
type input "Mvogo"
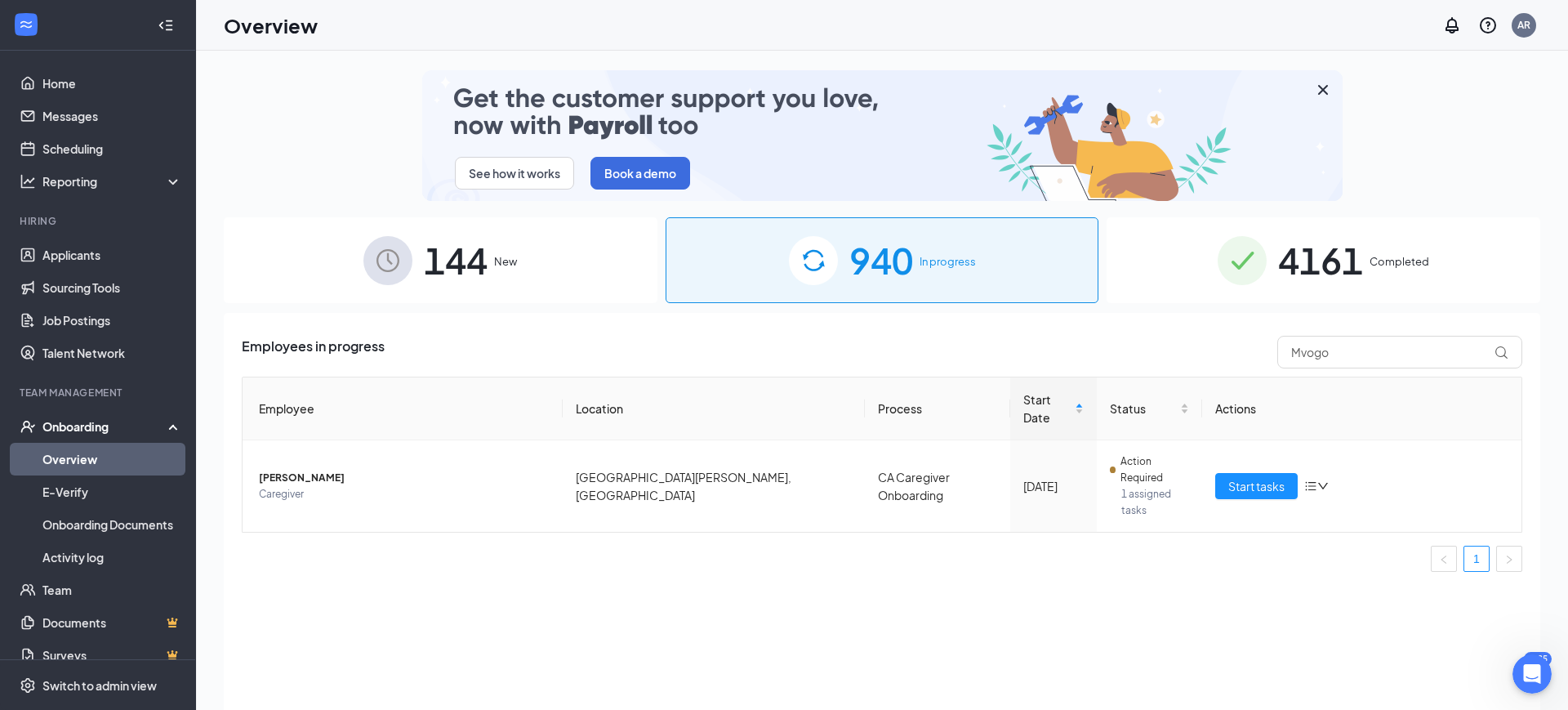
click at [979, 345] on div "Employees in progress Mvogo" at bounding box center [882, 352] width 1281 height 33
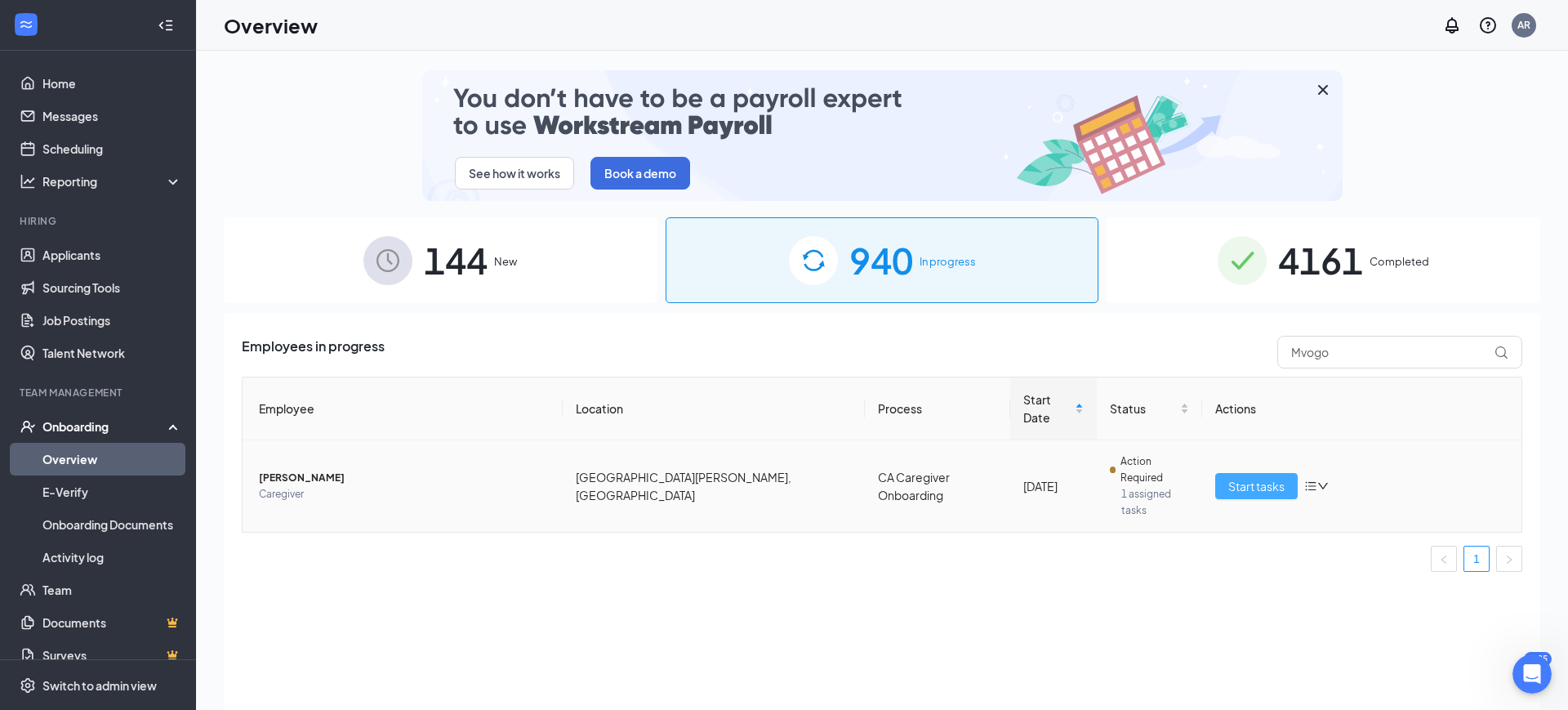
click at [1222, 473] on button "Start tasks" at bounding box center [1257, 486] width 82 height 27
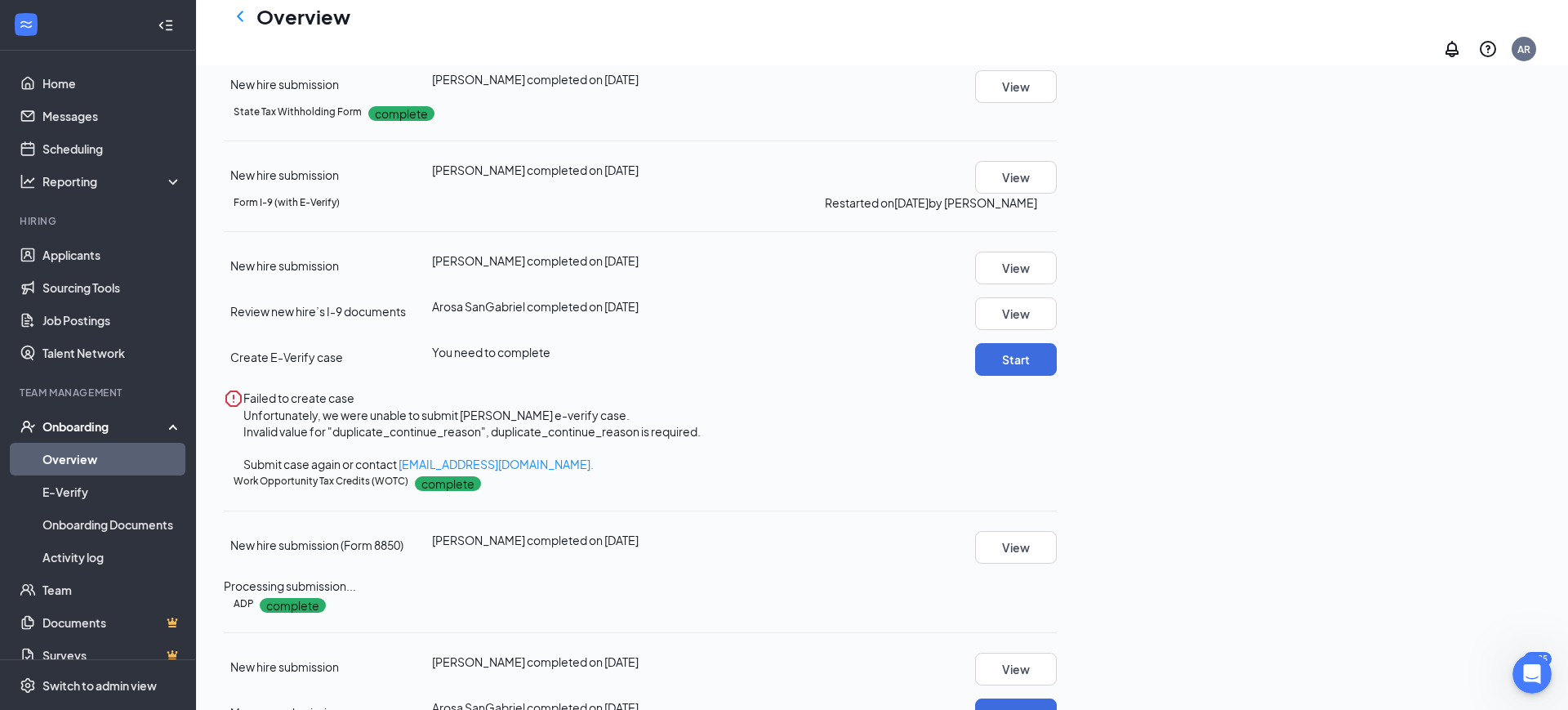
scroll to position [2242, 0]
click at [53, 495] on link "E-Verify" at bounding box center [112, 492] width 139 height 33
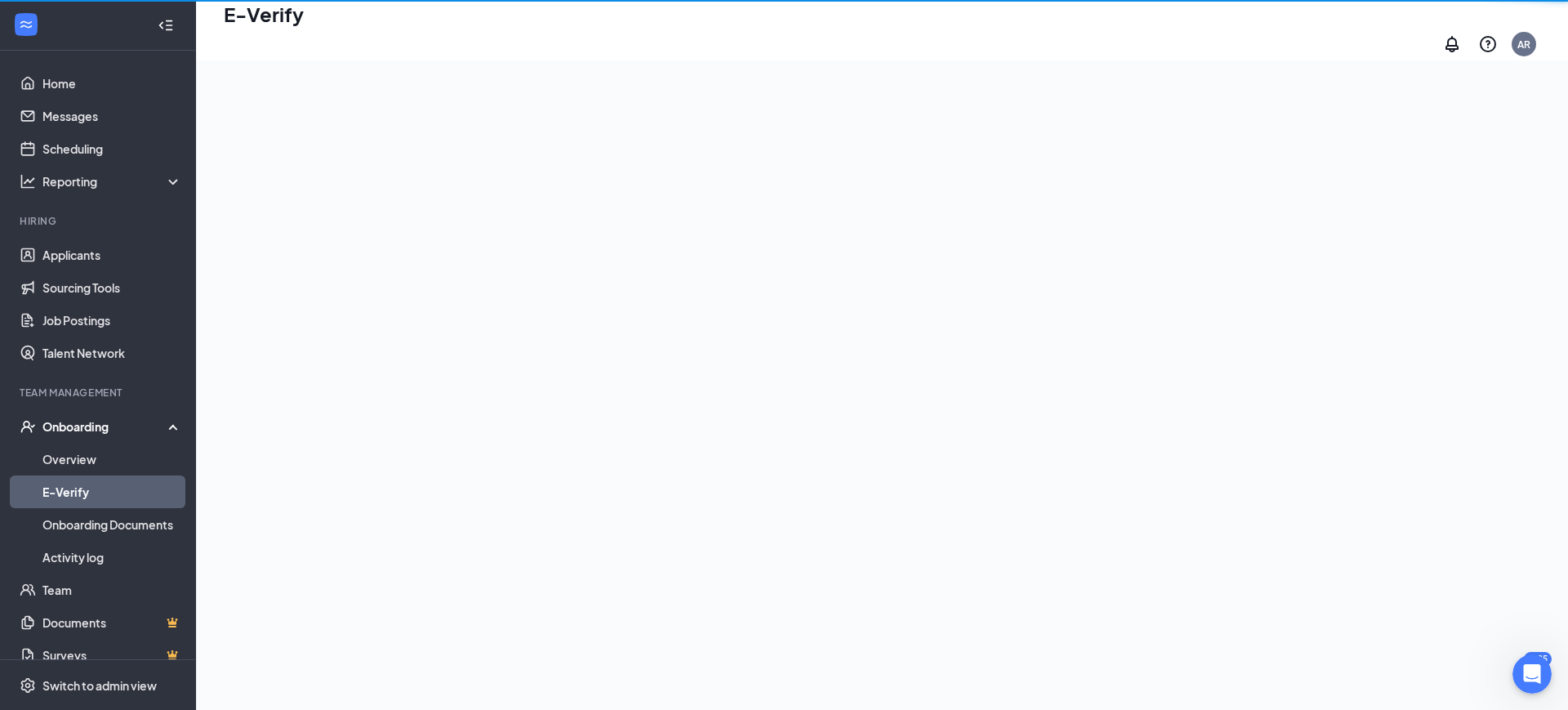
scroll to position [74, 0]
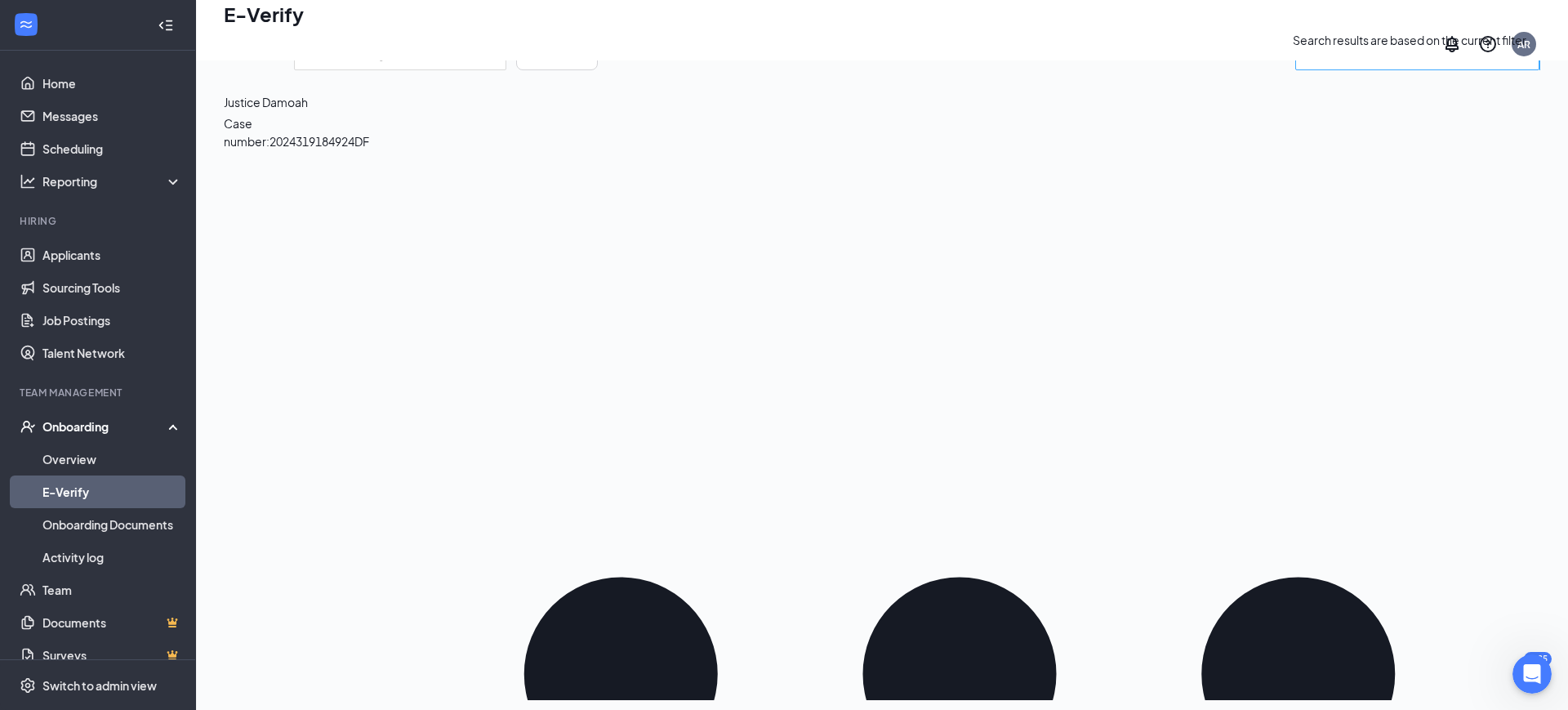
click at [1443, 70] on span at bounding box center [1418, 54] width 245 height 33
paste input "Mvogo"
click at [1393, 64] on input "Mvogo" at bounding box center [1410, 55] width 209 height 21
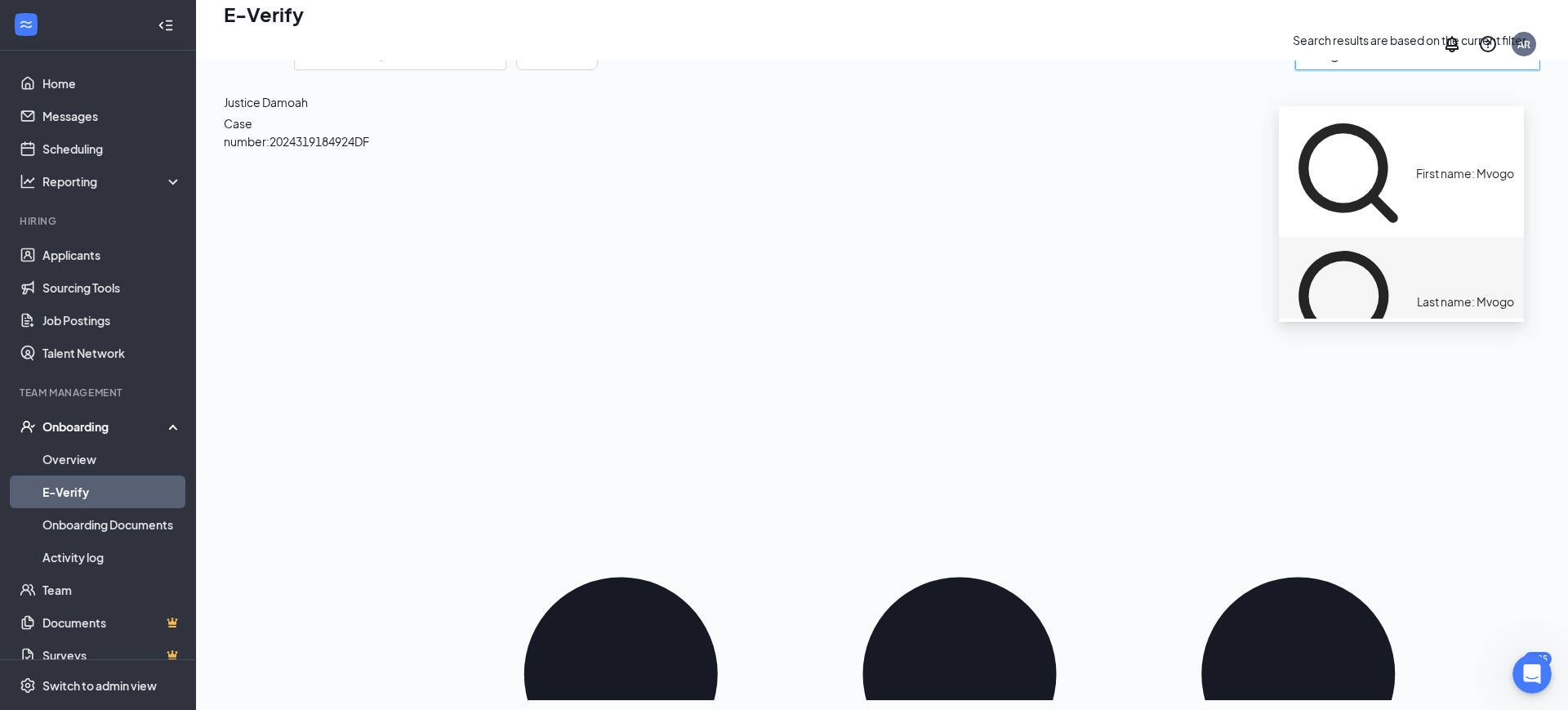
click at [1418, 293] on span "Last name: Mvogo" at bounding box center [1466, 301] width 97 height 18
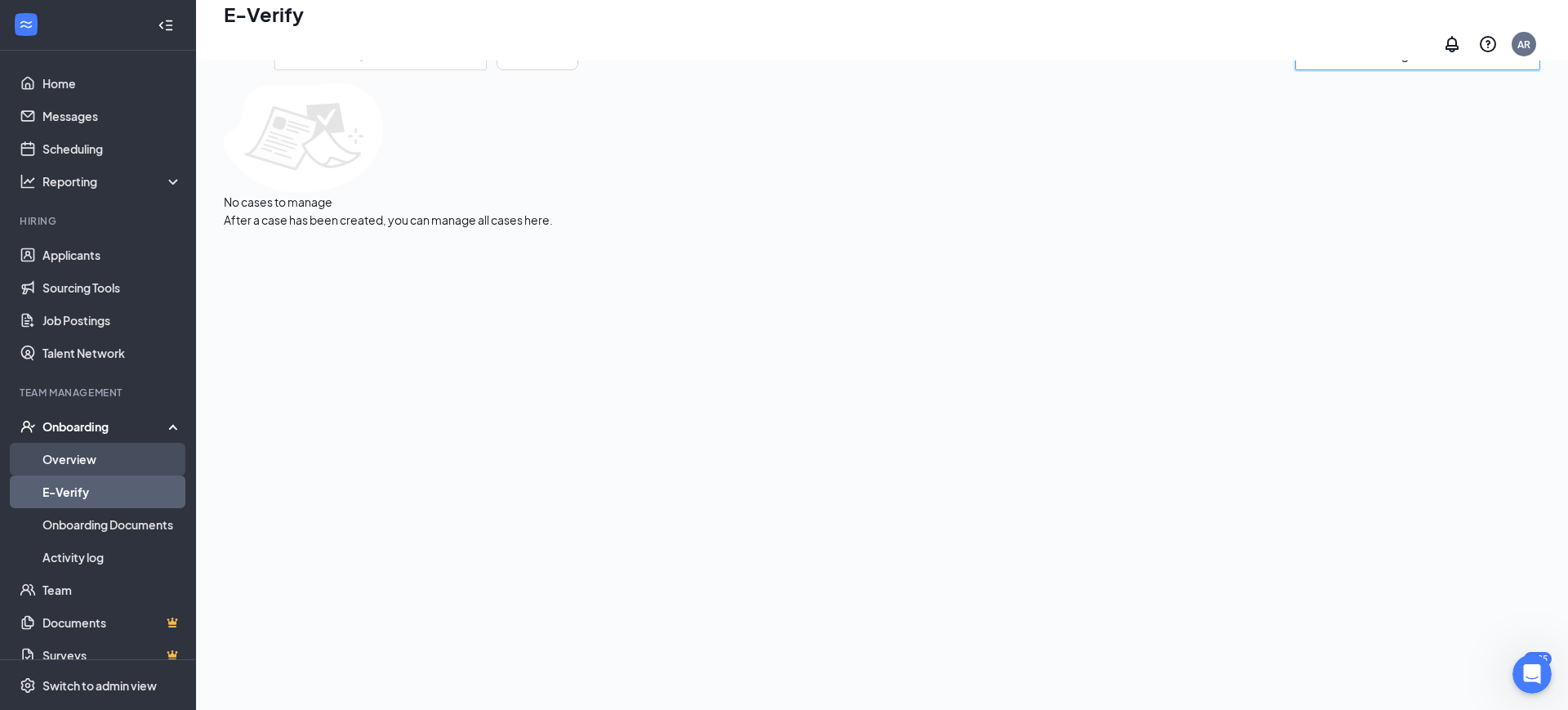
type input "Last name: Mvogo"
click at [43, 464] on link "Overview" at bounding box center [112, 459] width 139 height 33
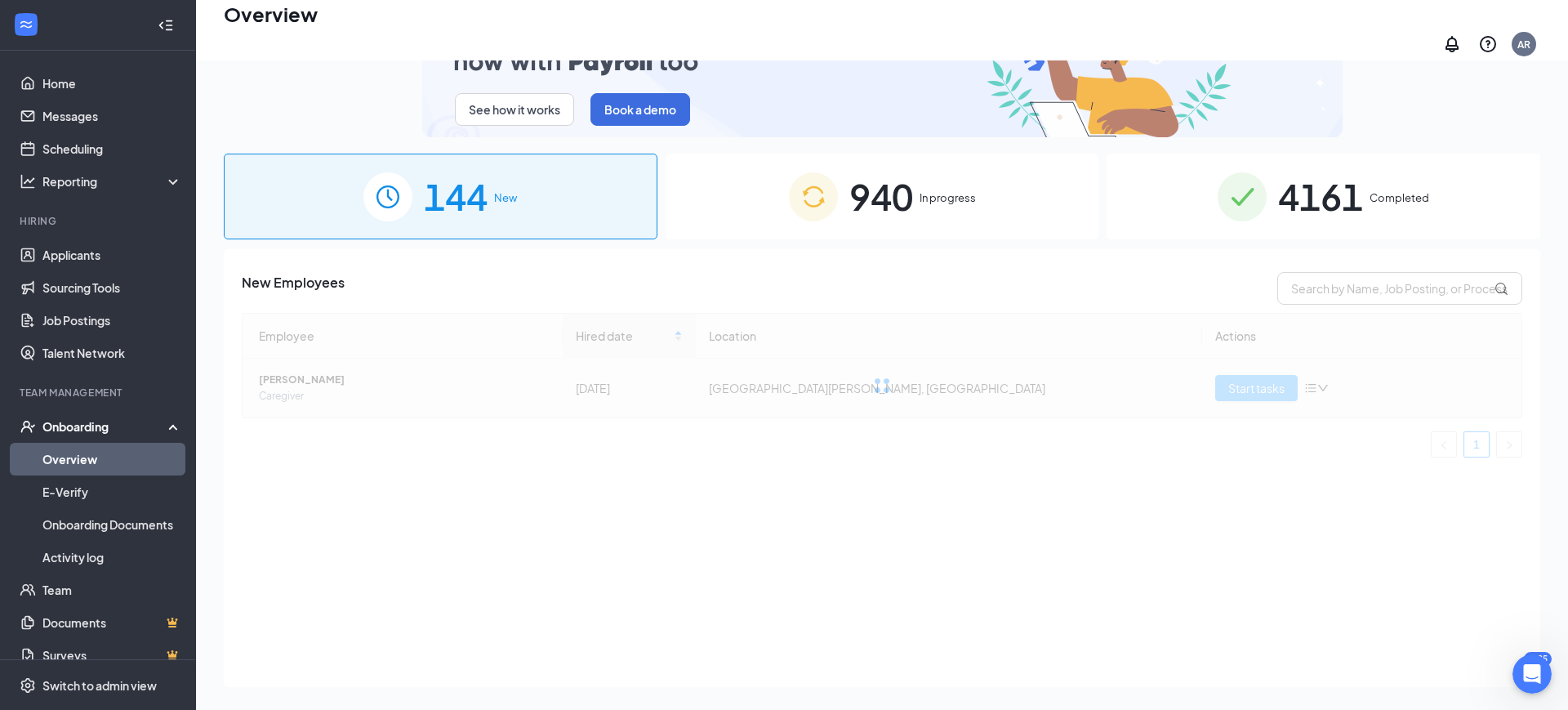
click at [1250, 382] on div at bounding box center [882, 385] width 1281 height 145
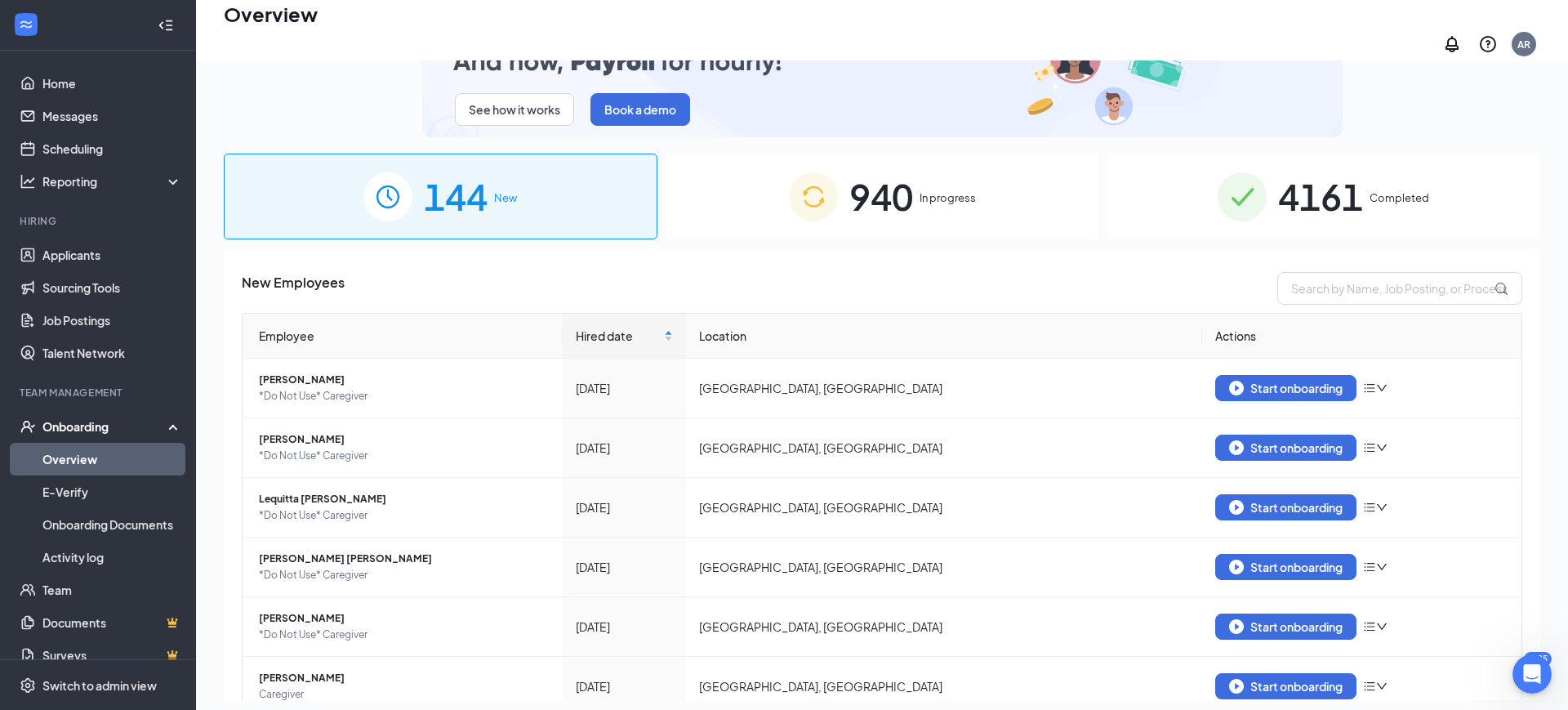
click at [968, 179] on div "940 In progress" at bounding box center [882, 197] width 433 height 86
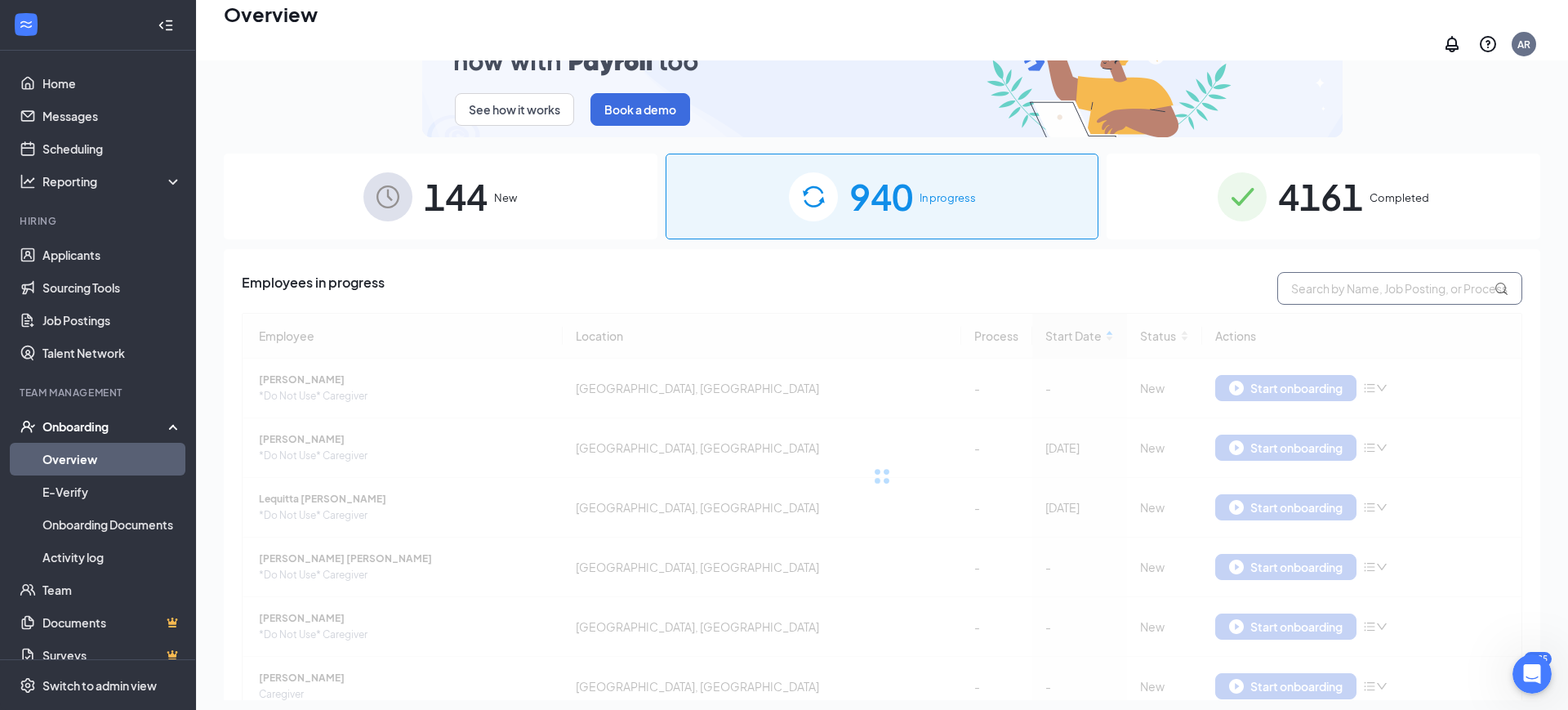
click at [1322, 276] on input "text" at bounding box center [1400, 288] width 245 height 33
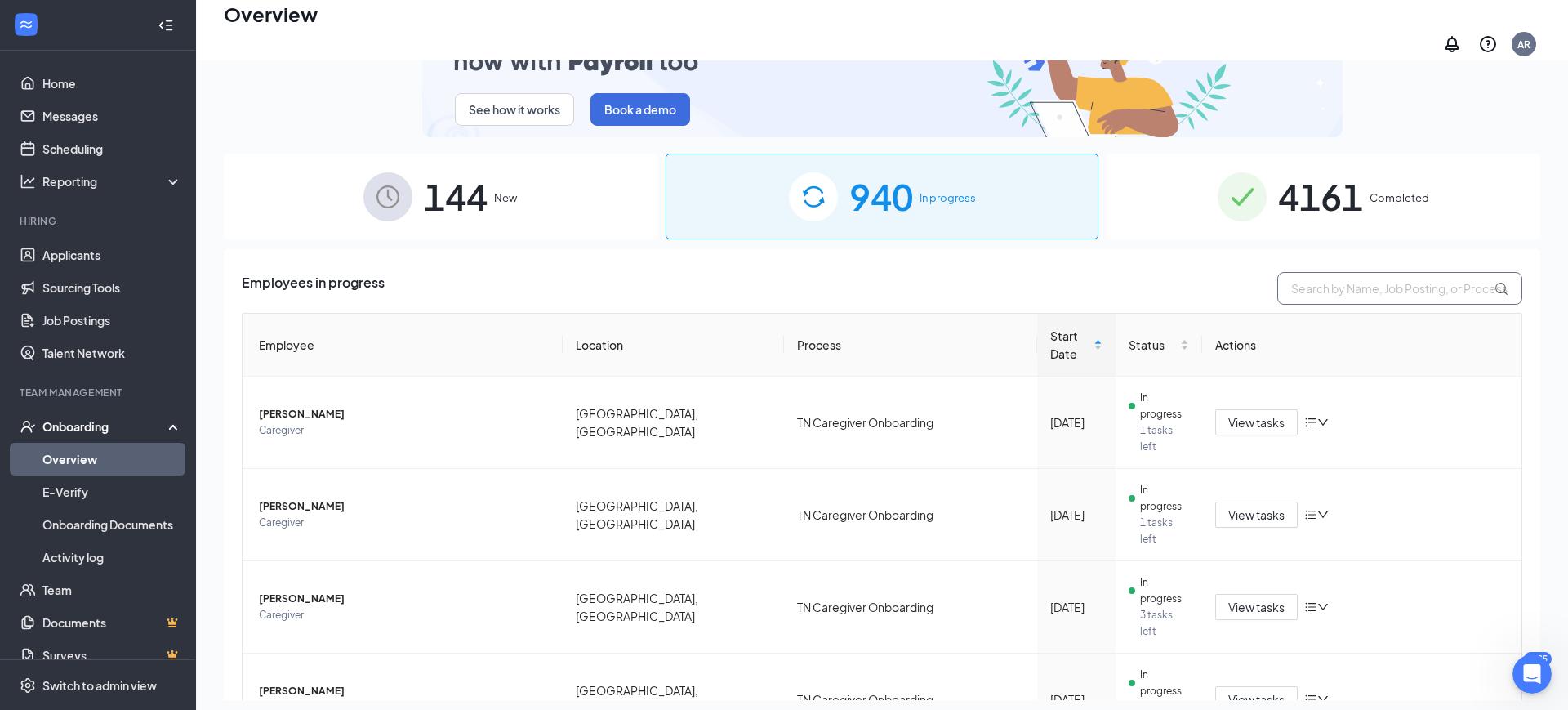
paste input "Mvogo"
type input "Mvogo"
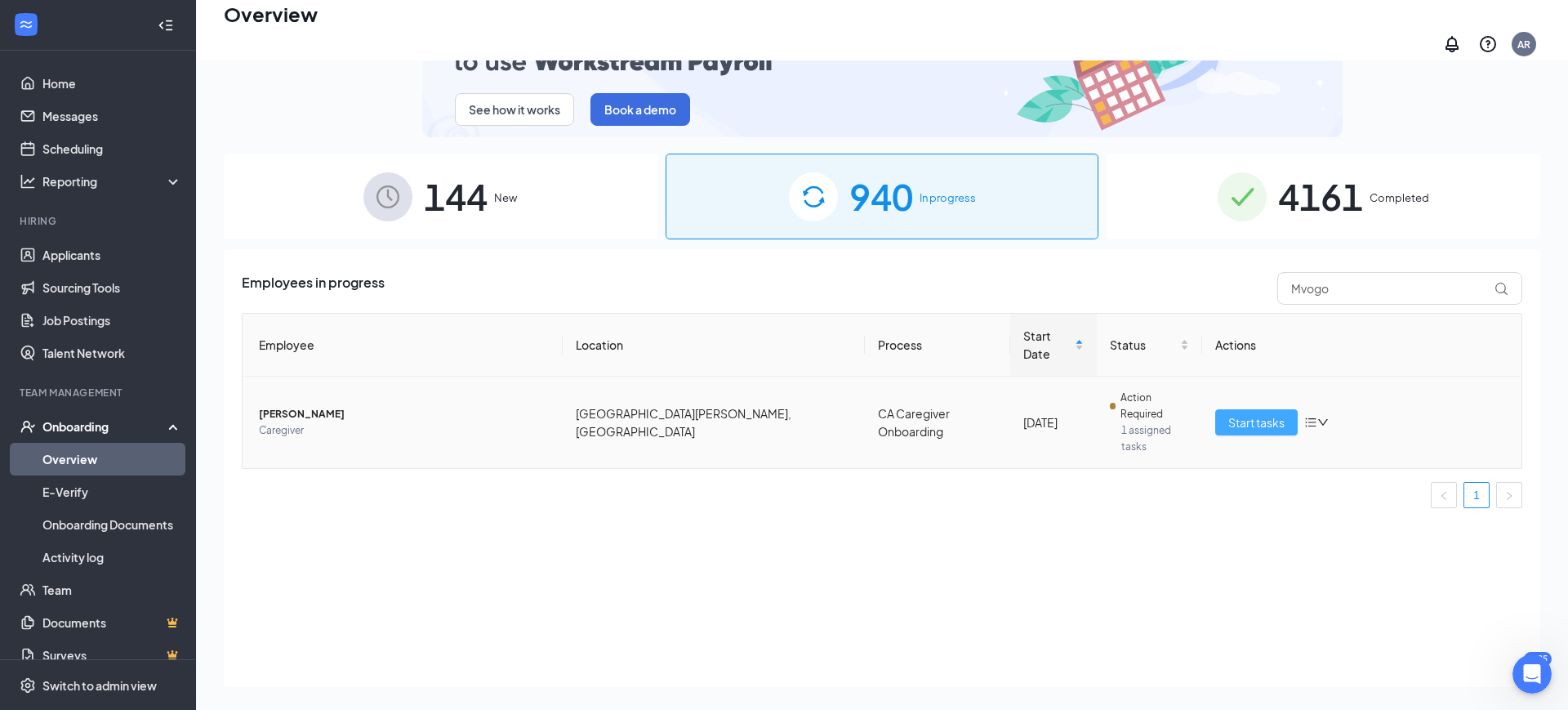
click at [1247, 410] on button "Start tasks" at bounding box center [1257, 423] width 82 height 27
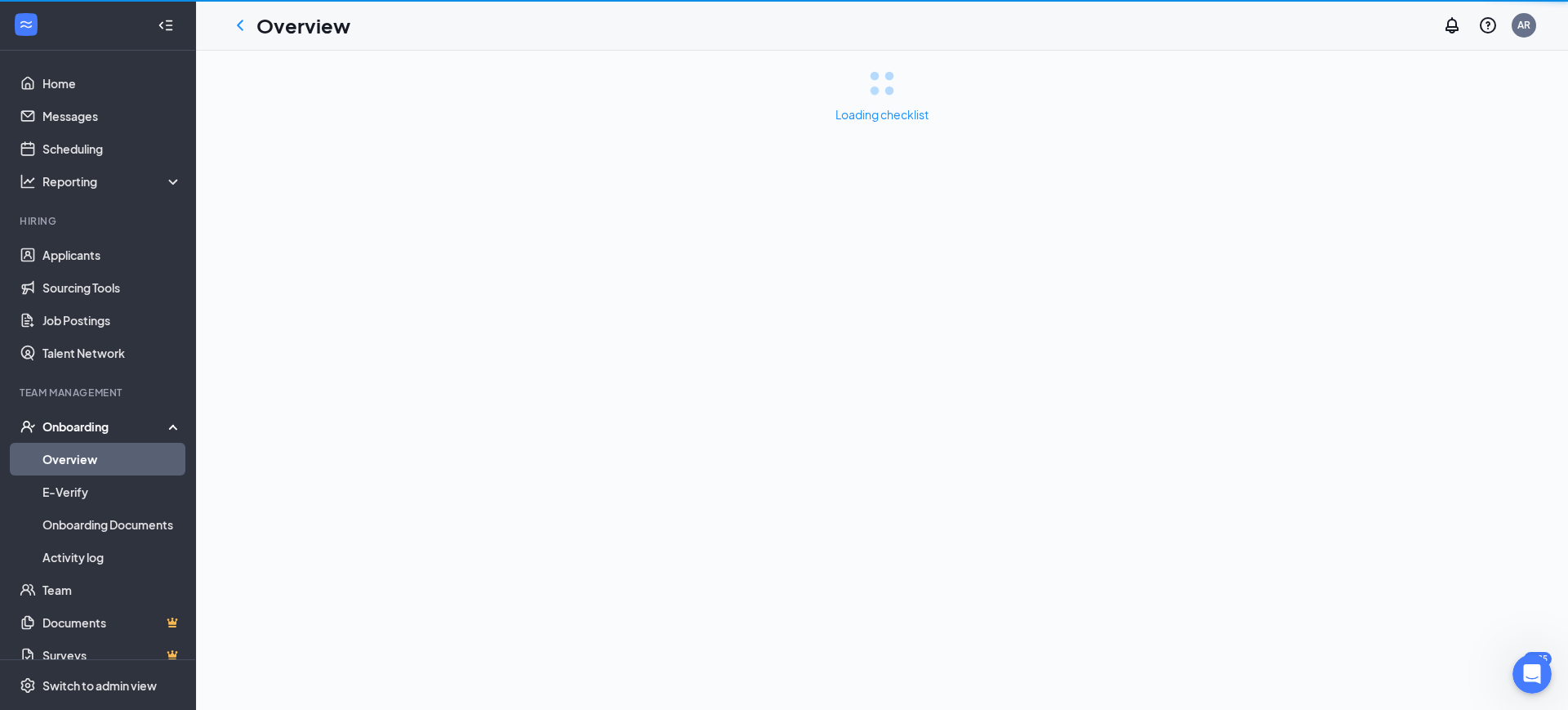
click at [1248, 384] on div "Loading checklist" at bounding box center [881, 380] width 1372 height 660
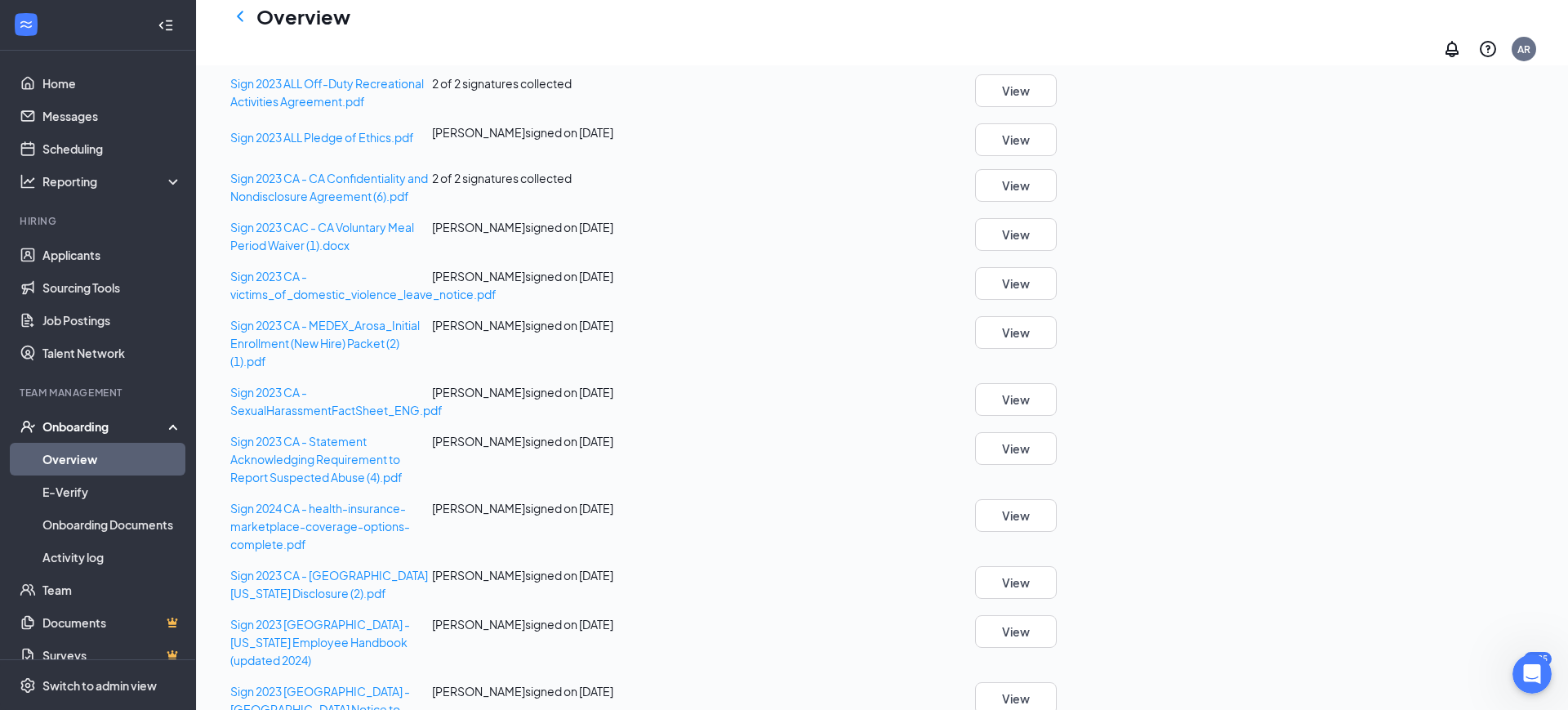
scroll to position [2452, 0]
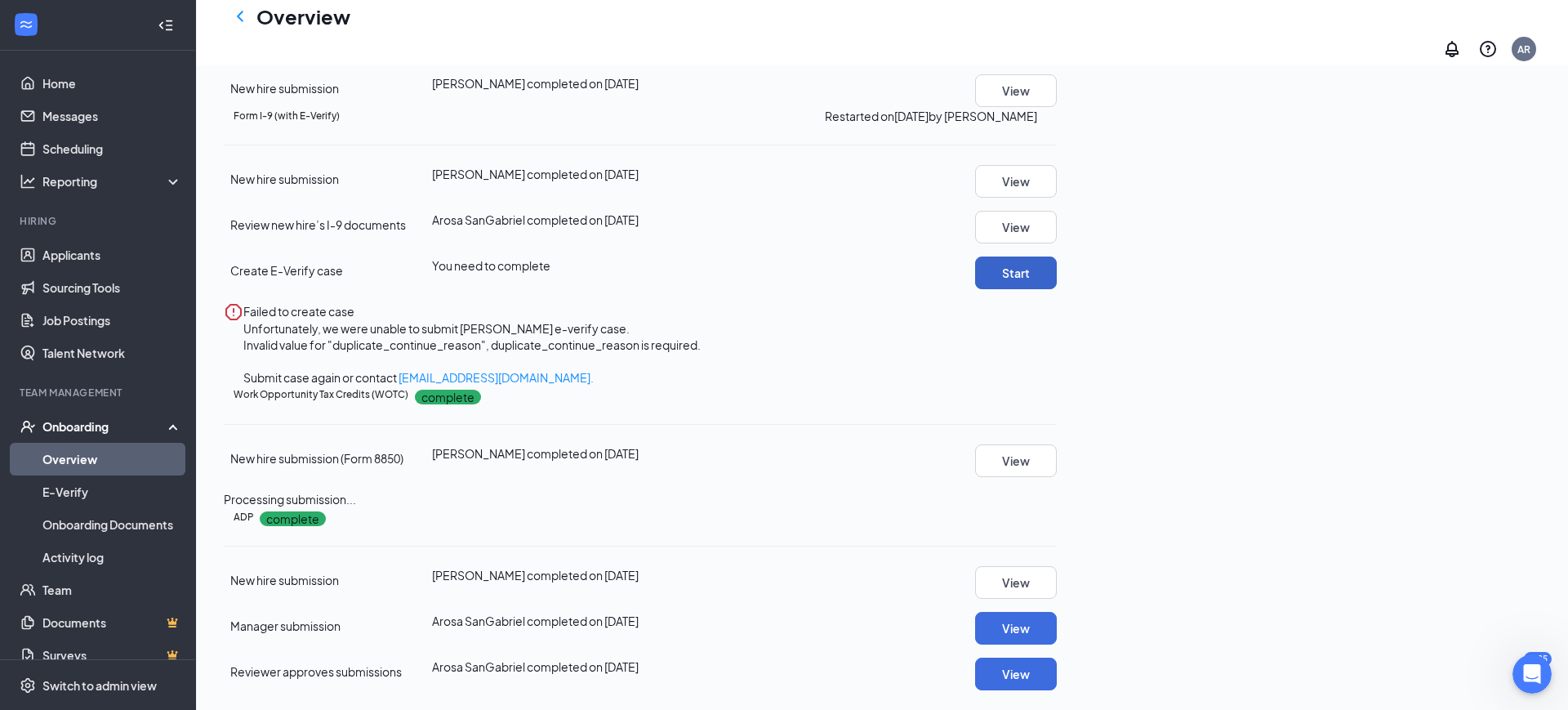
click at [1057, 257] on button "Start" at bounding box center [1017, 273] width 82 height 33
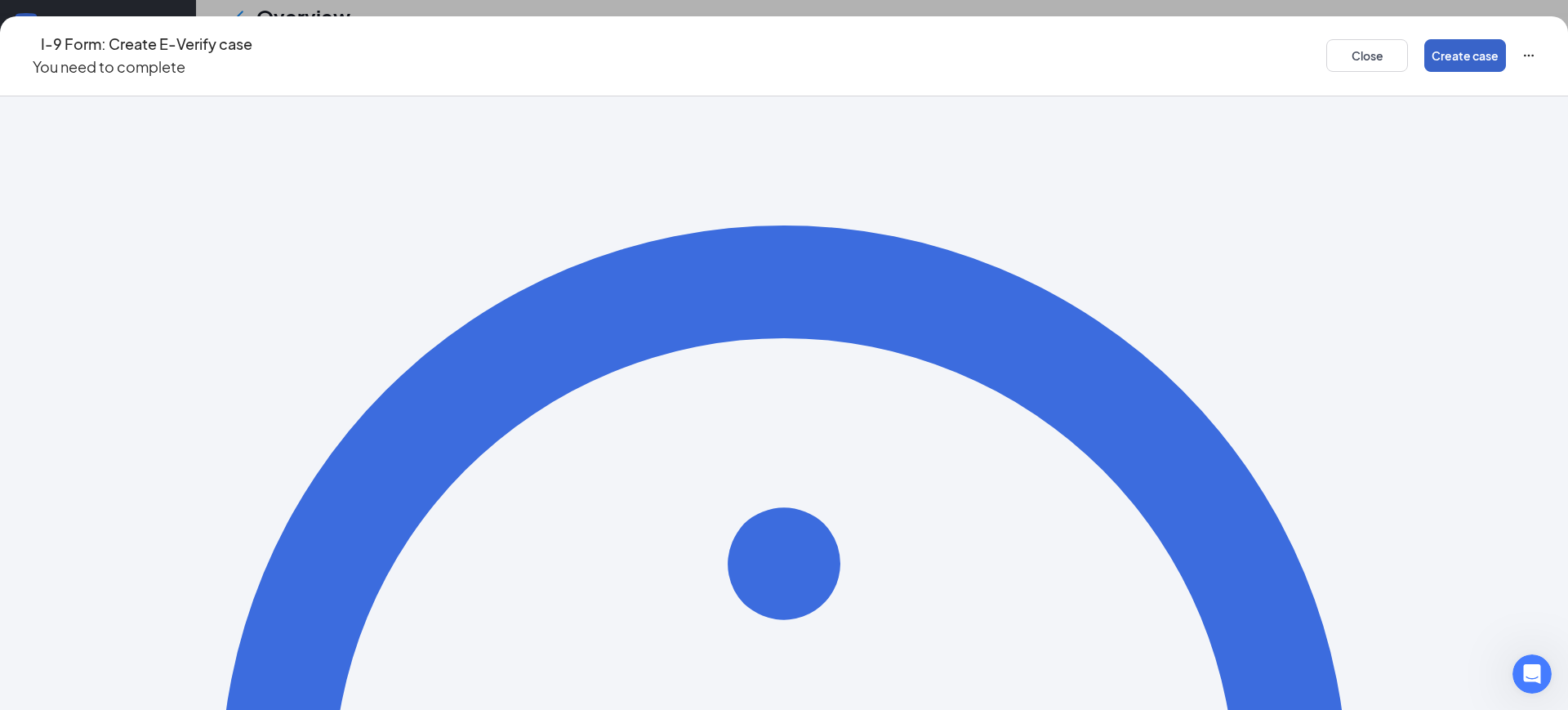
click at [1424, 51] on button "Create case" at bounding box center [1465, 56] width 82 height 33
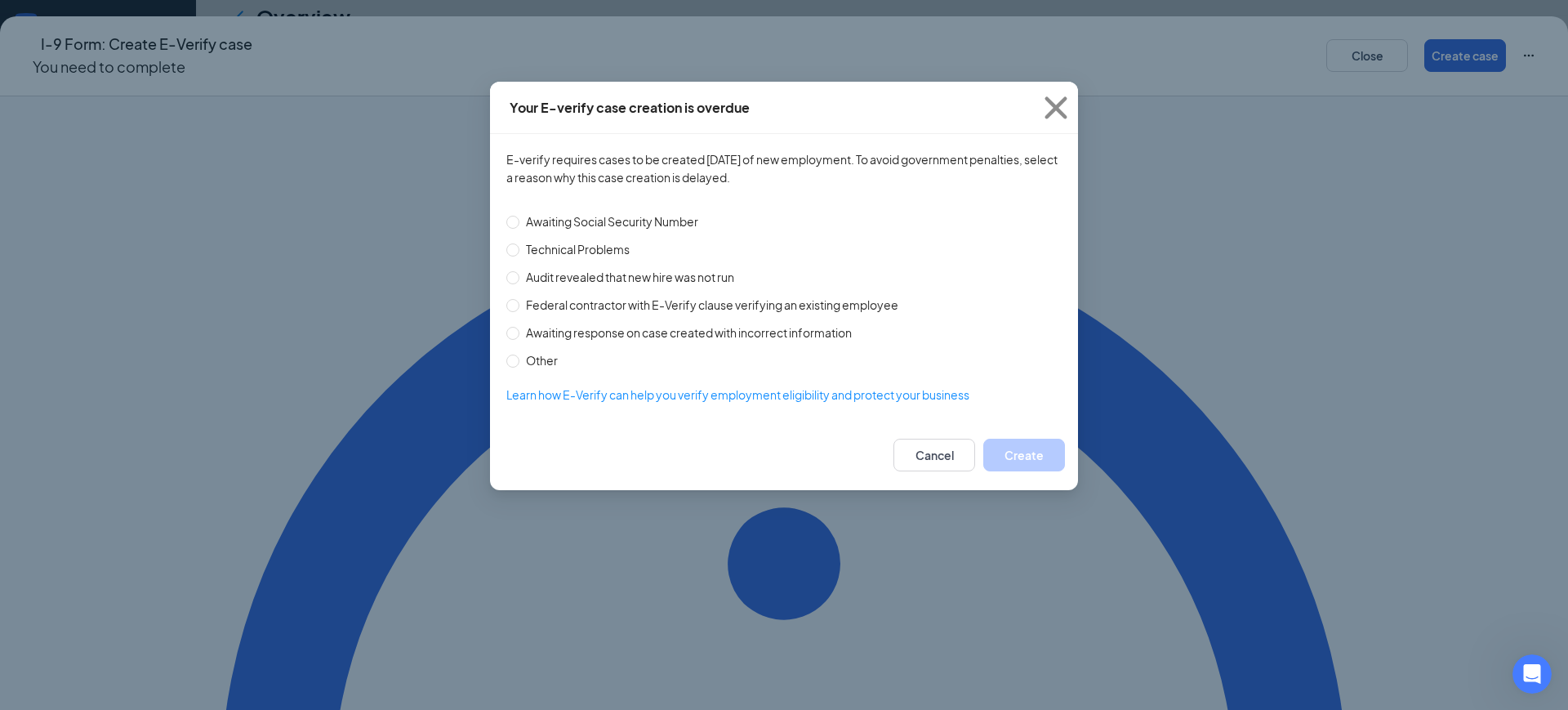
click at [595, 249] on span "Technical Problems" at bounding box center [578, 249] width 117 height 18
click at [520, 249] on input "Technical Problems" at bounding box center [512, 250] width 13 height 13
radio input "true"
click at [1041, 458] on button "Create" at bounding box center [1024, 455] width 82 height 33
click at [1055, 115] on icon "Cross" at bounding box center [1057, 108] width 44 height 44
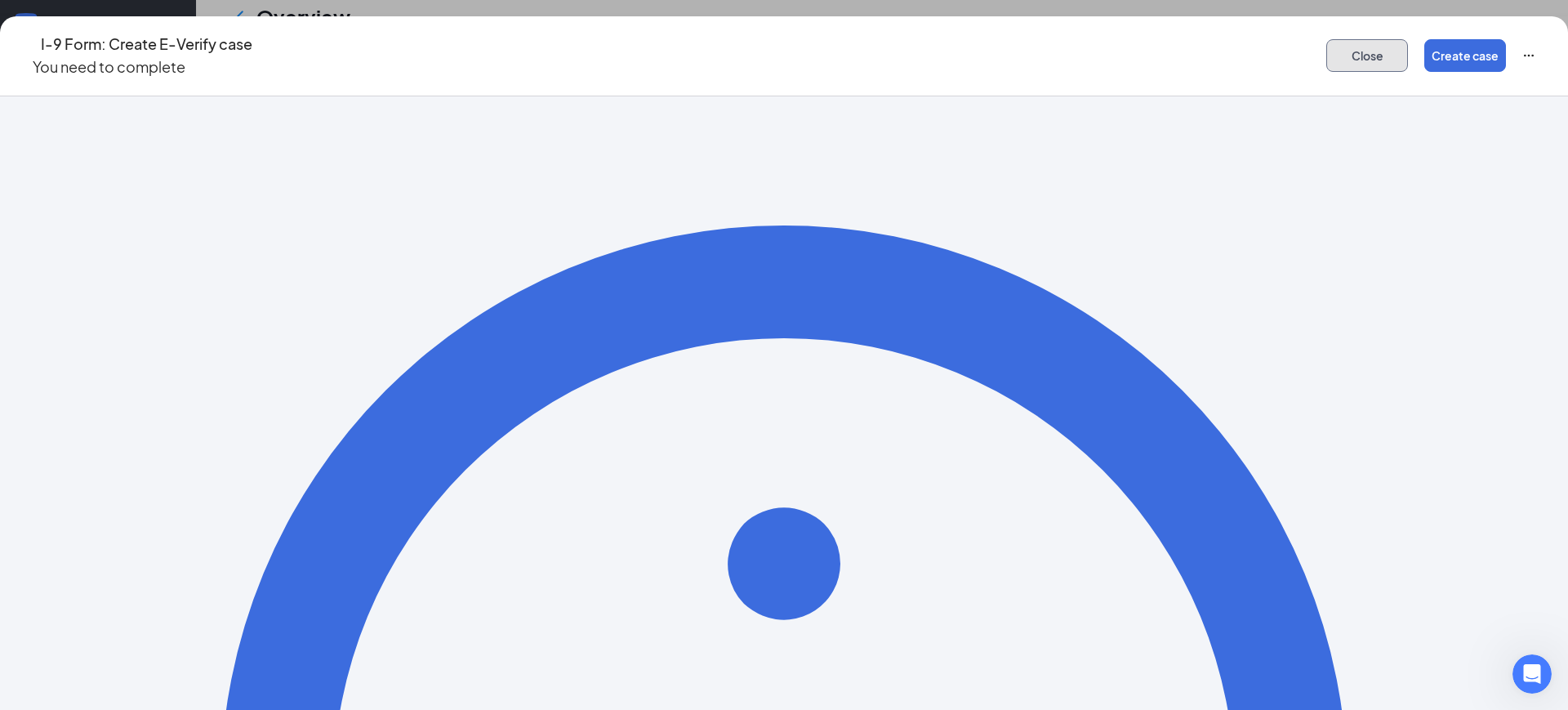
click at [1327, 42] on button "Close" at bounding box center [1368, 56] width 82 height 33
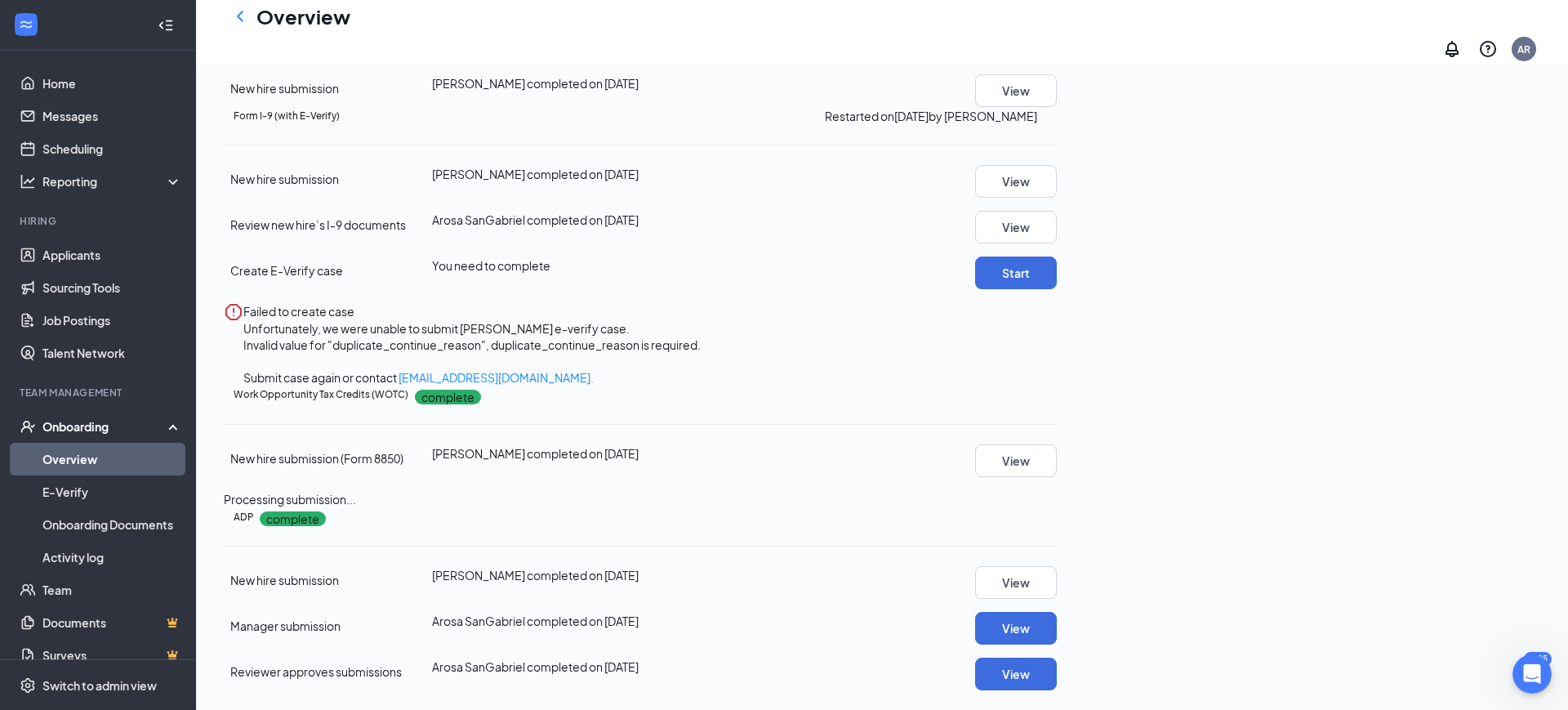
click at [135, 457] on link "Overview" at bounding box center [112, 459] width 139 height 33
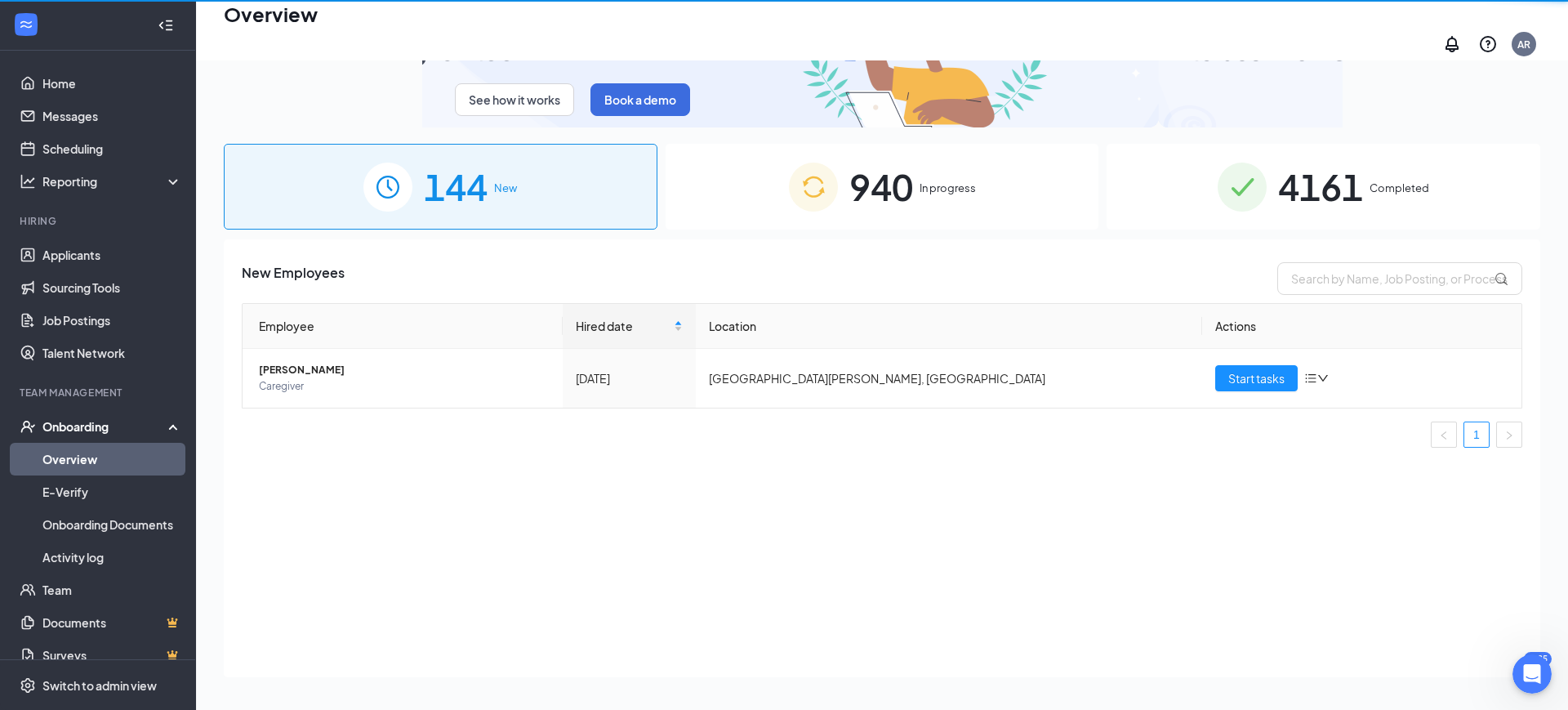
scroll to position [74, 0]
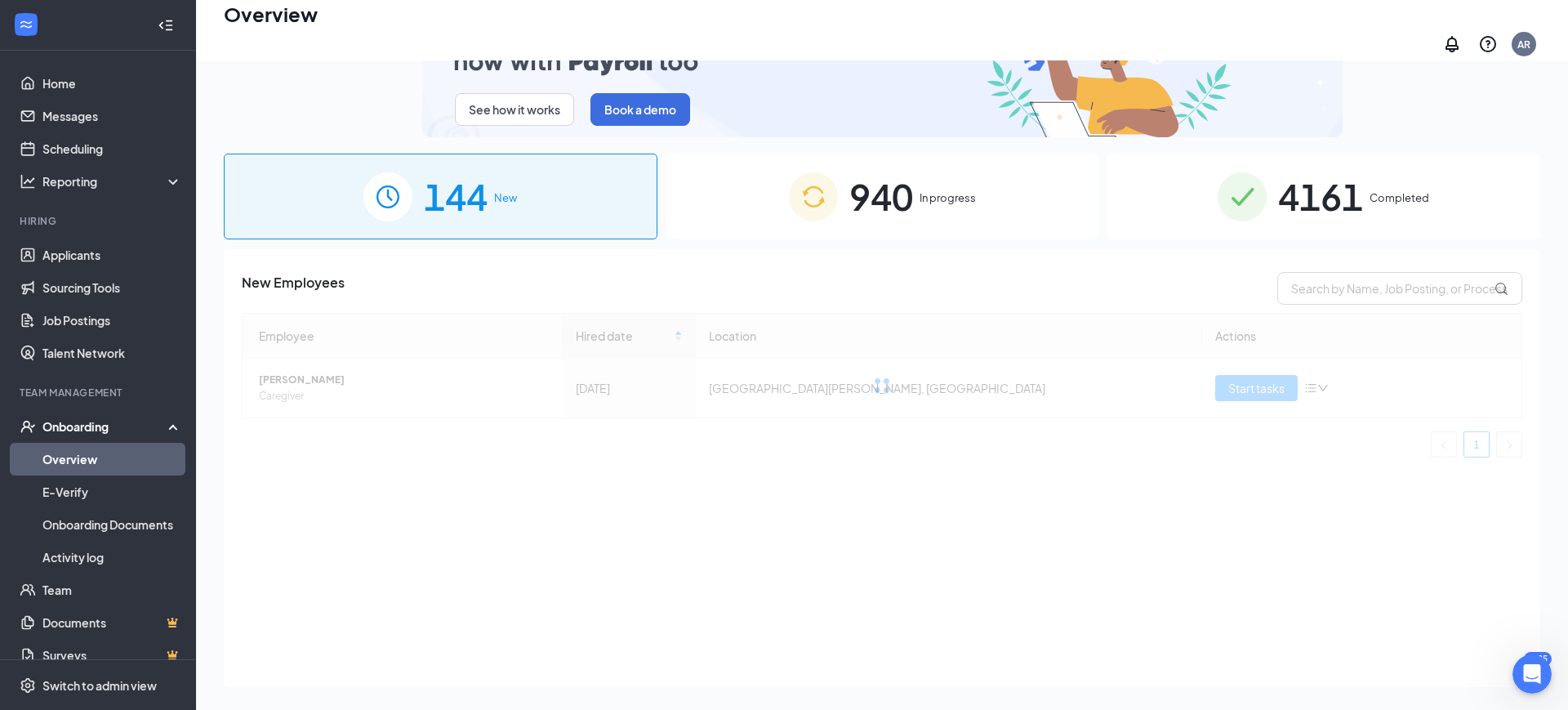
click at [889, 192] on span "940" at bounding box center [881, 197] width 64 height 56
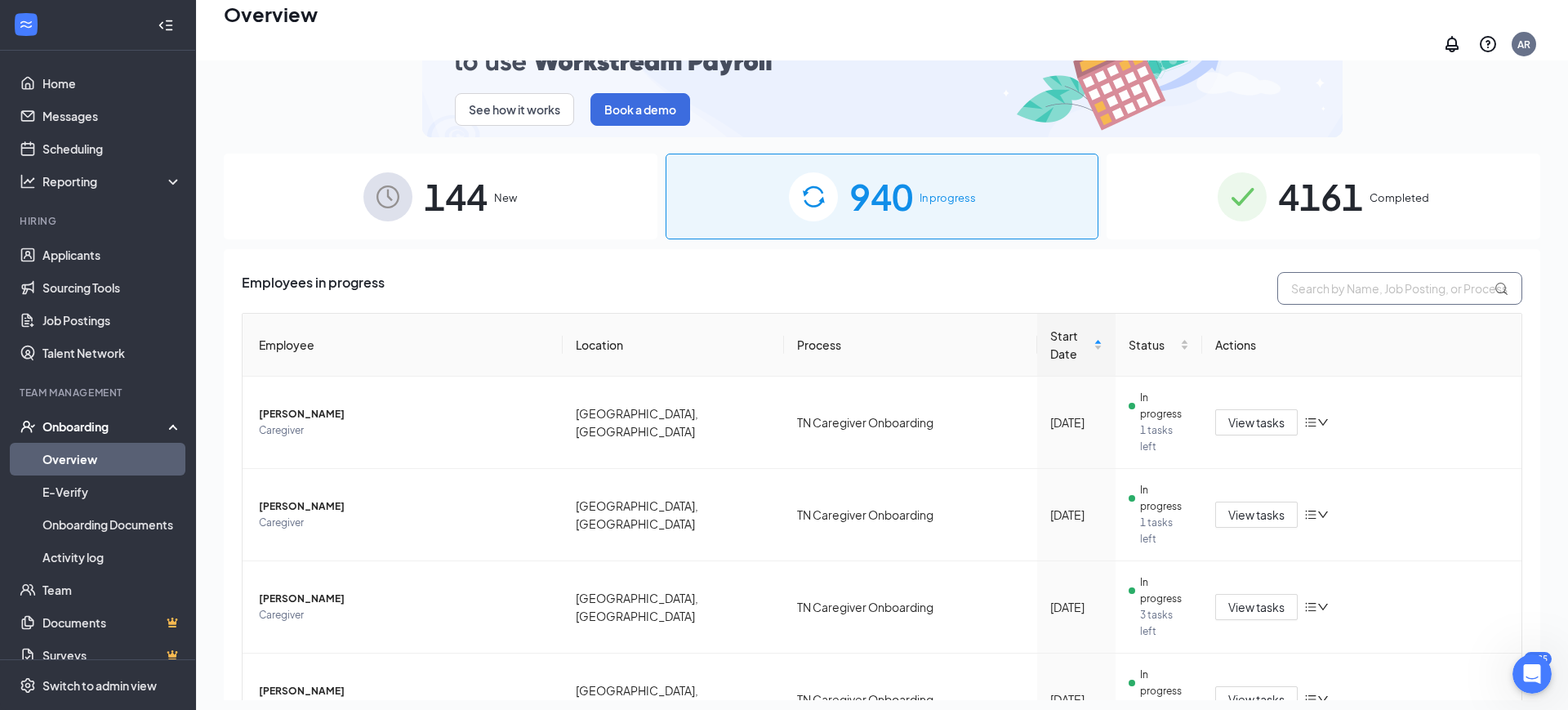
click at [1330, 285] on input "text" at bounding box center [1400, 288] width 245 height 33
paste input "Agheba"
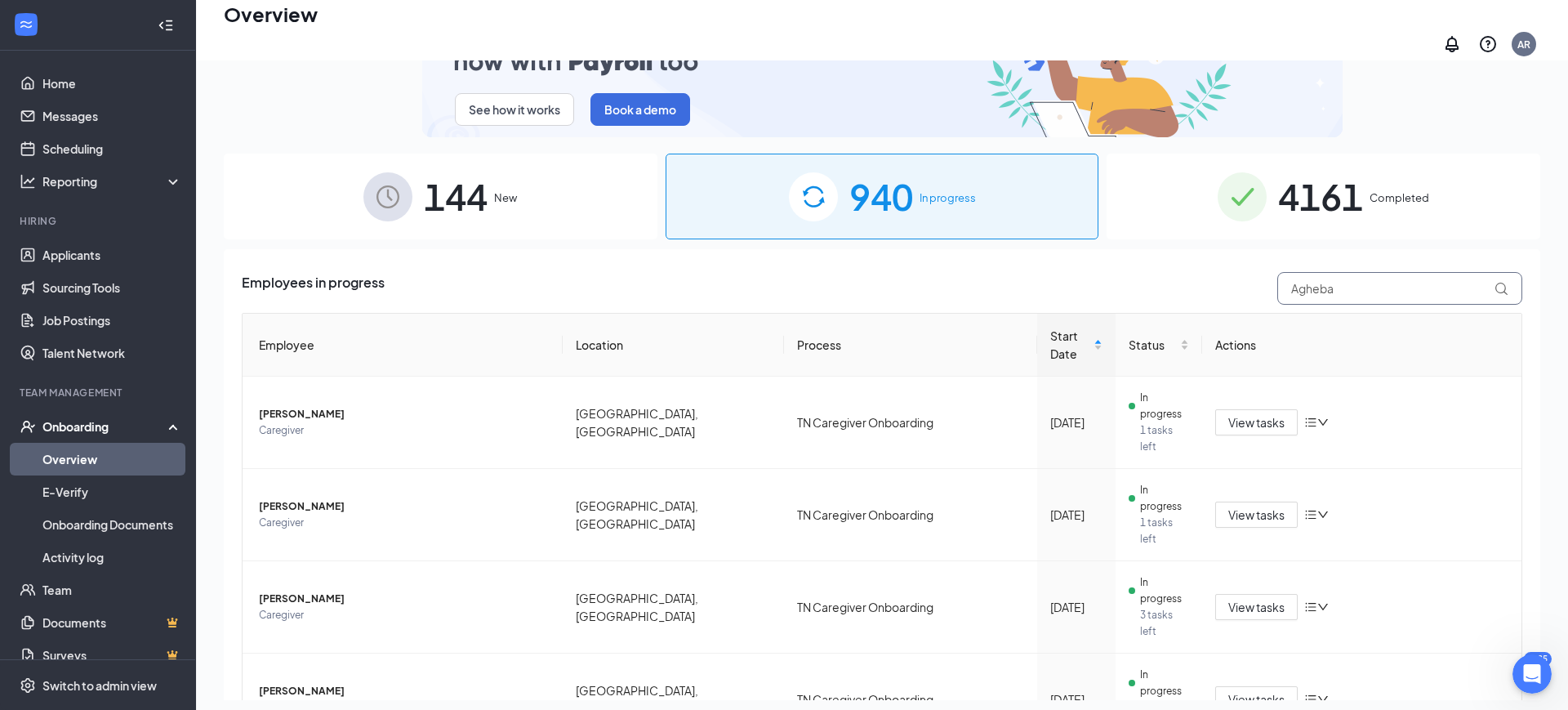
type input "Agheba"
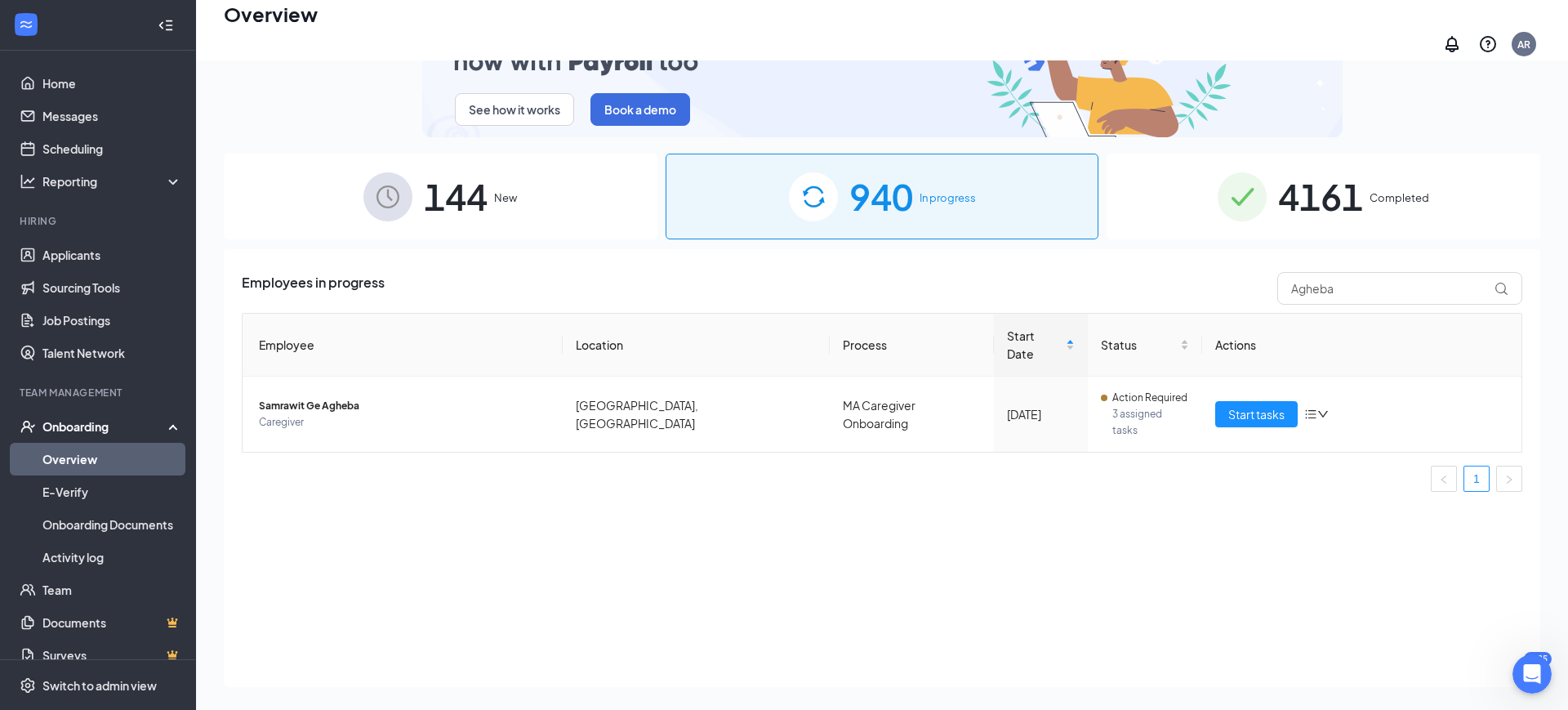
click at [706, 275] on div "Employees in progress Agheba" at bounding box center [882, 288] width 1281 height 33
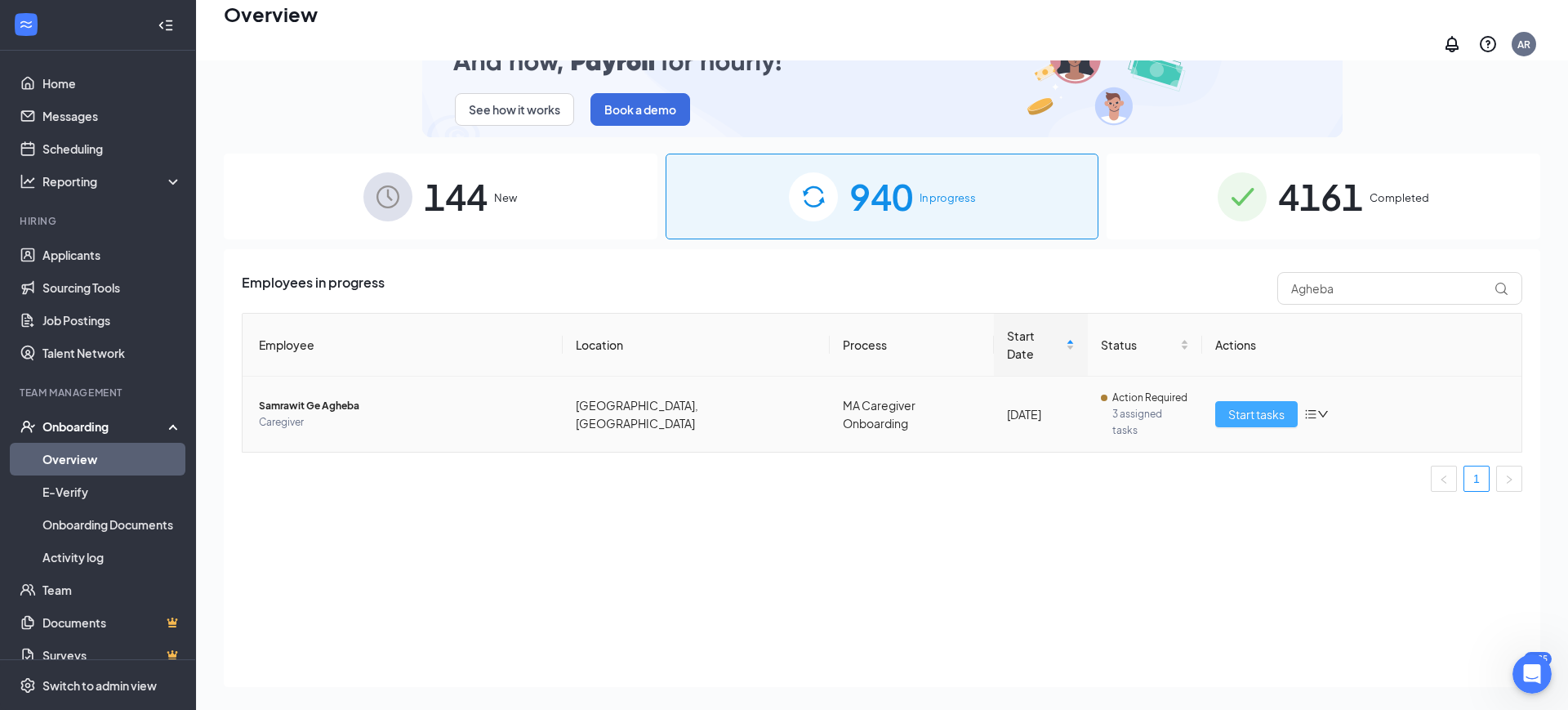
click at [1281, 405] on span "Start tasks" at bounding box center [1257, 414] width 56 height 18
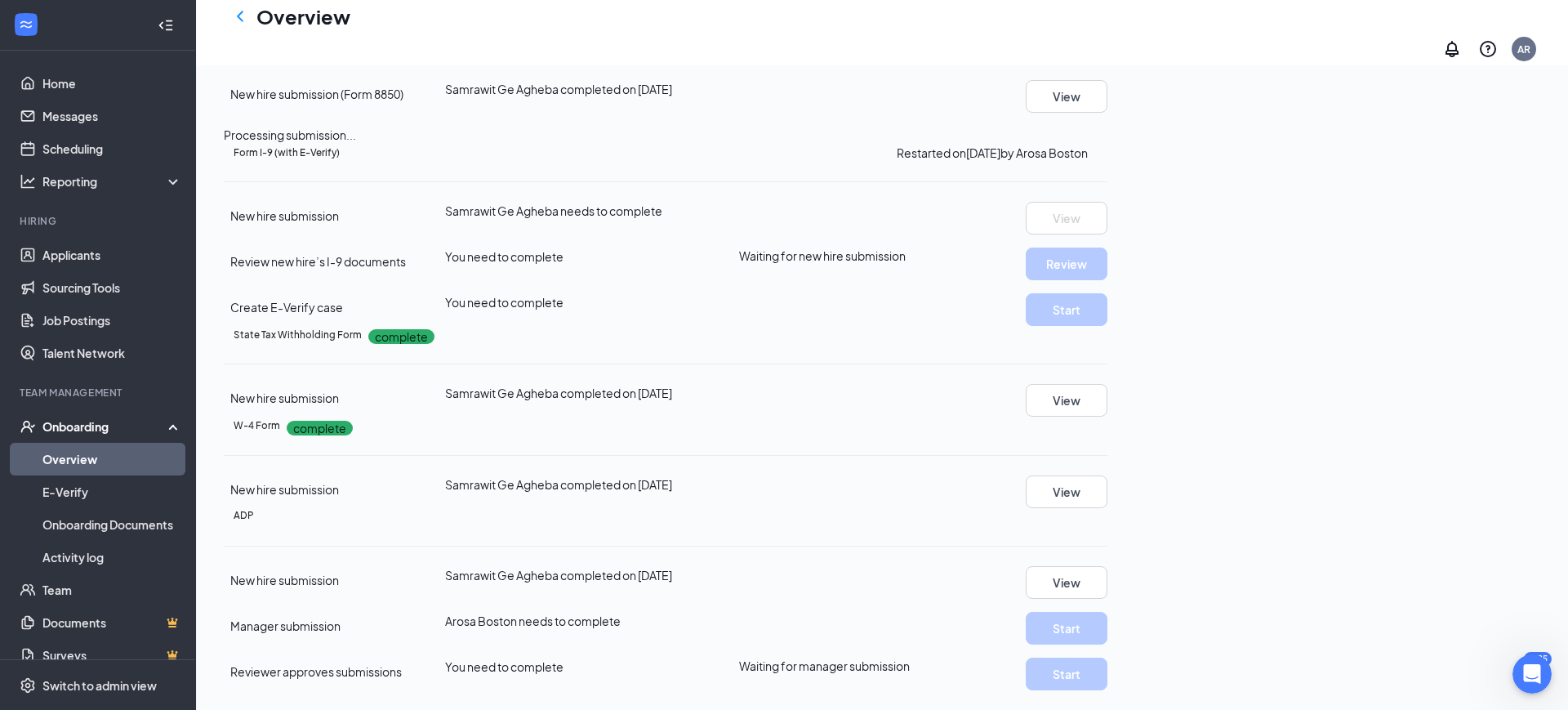
scroll to position [1746, 0]
